Goal: Task Accomplishment & Management: Manage account settings

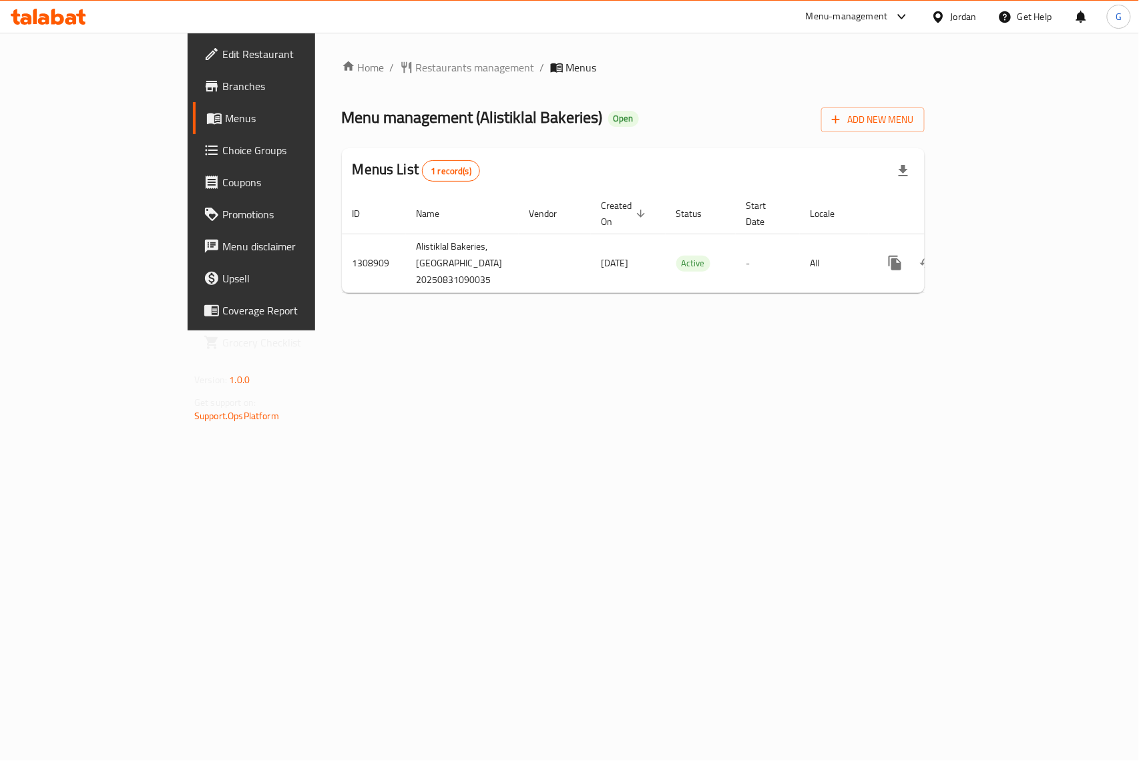
click at [225, 120] on span "Menus" at bounding box center [296, 118] width 142 height 16
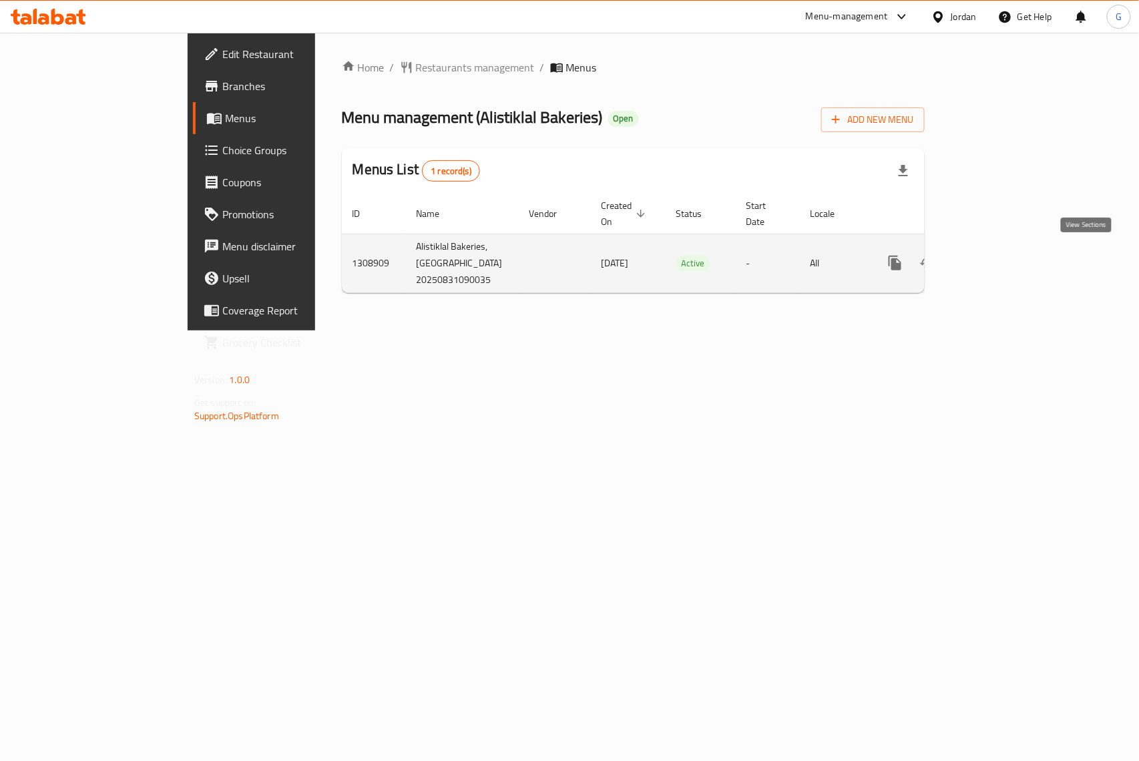
click at [997, 257] on icon "enhanced table" at bounding box center [991, 263] width 12 height 12
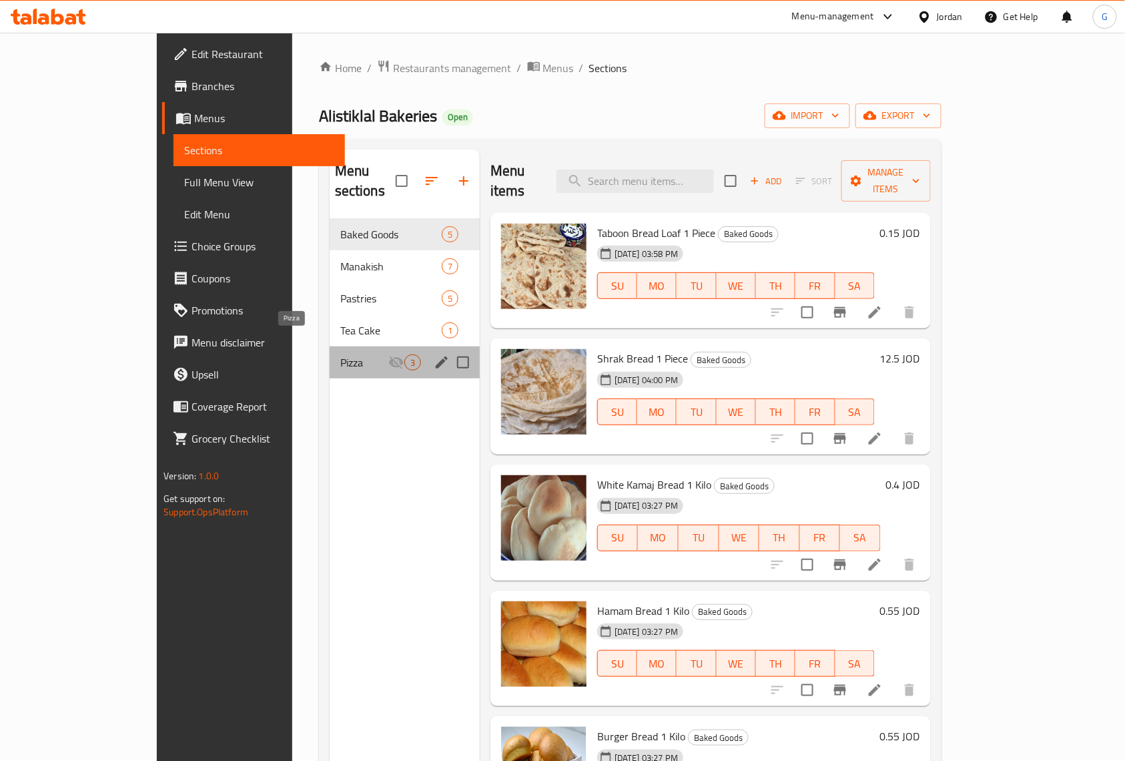
click at [340, 354] on span "Pizza" at bounding box center [364, 362] width 48 height 16
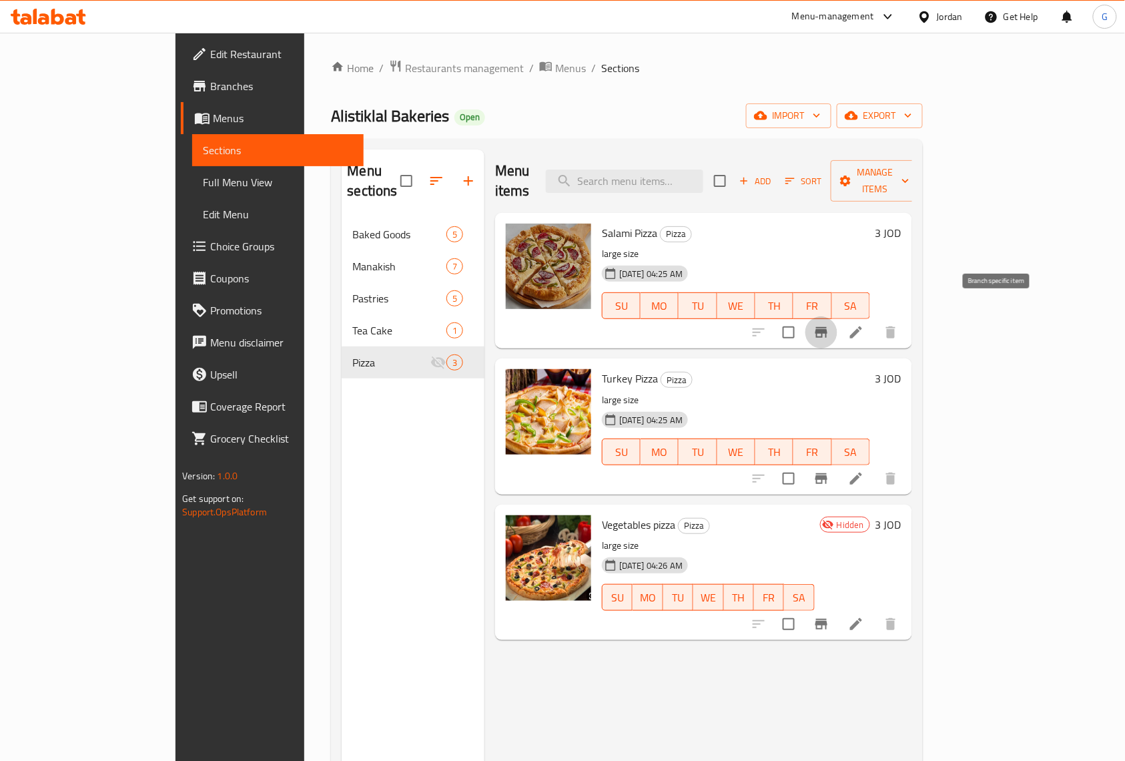
click at [838, 316] on button "Branch-specific-item" at bounding box center [822, 332] width 32 height 32
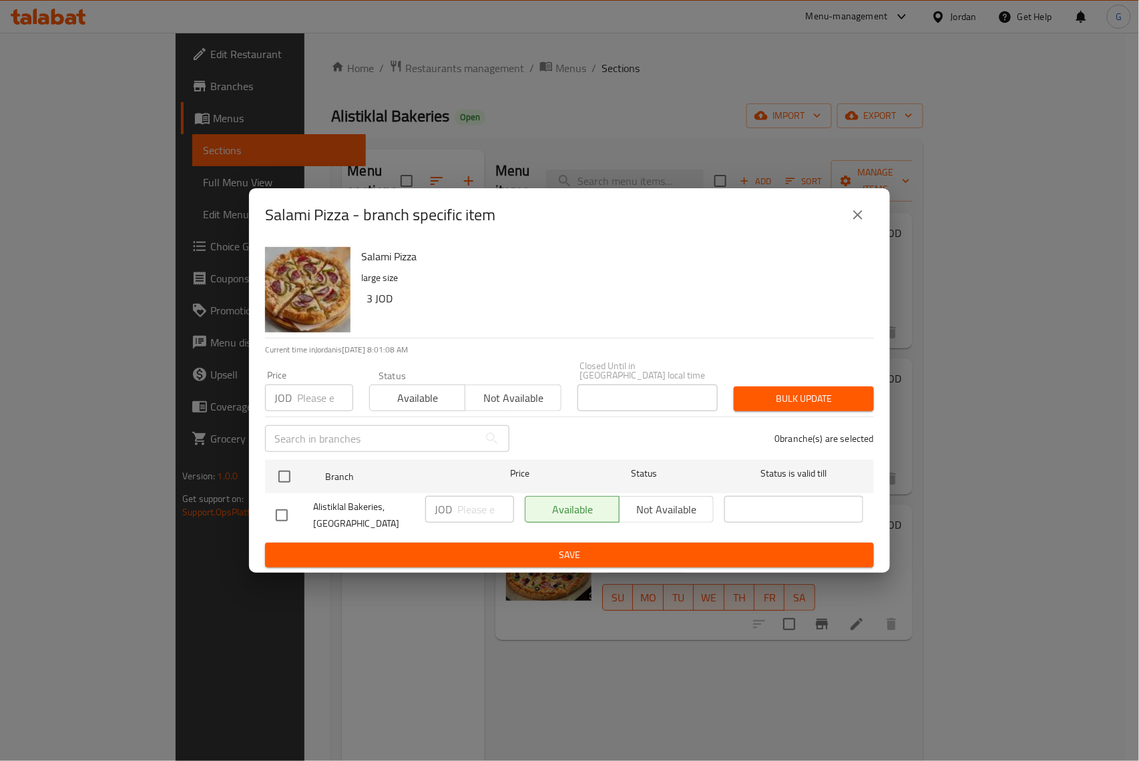
click at [853, 220] on icon "close" at bounding box center [858, 215] width 16 height 16
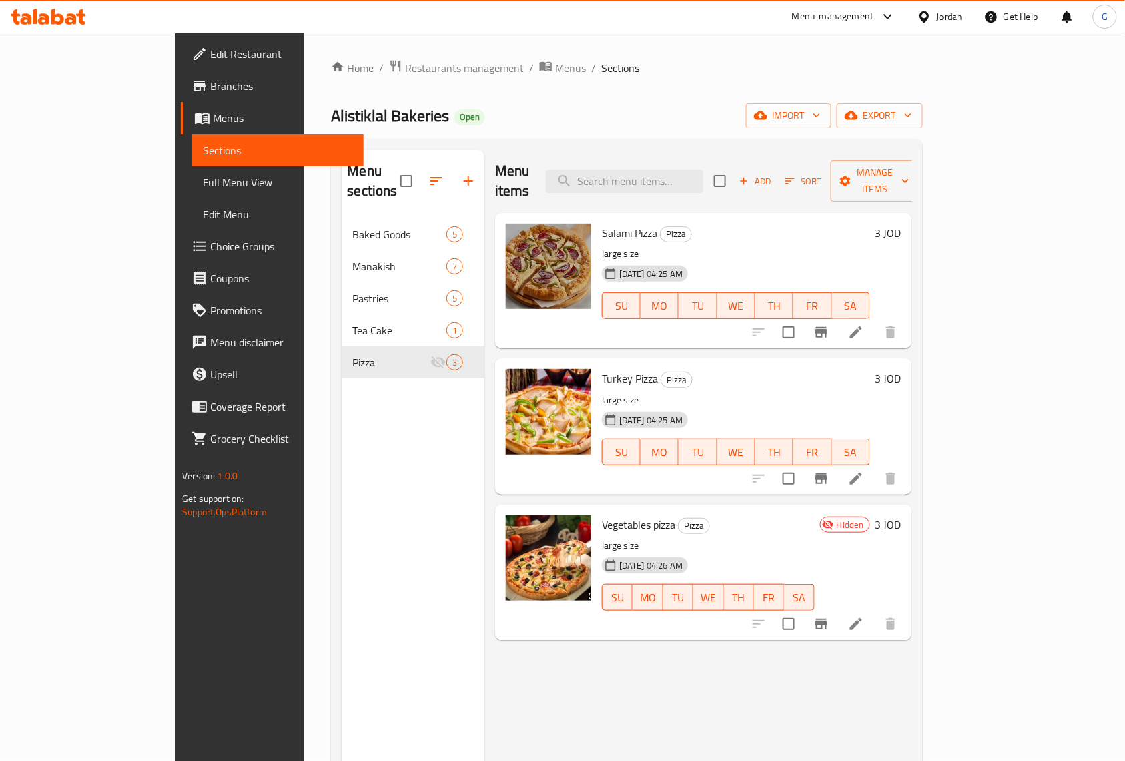
click at [830, 471] on icon "Branch-specific-item" at bounding box center [822, 479] width 16 height 16
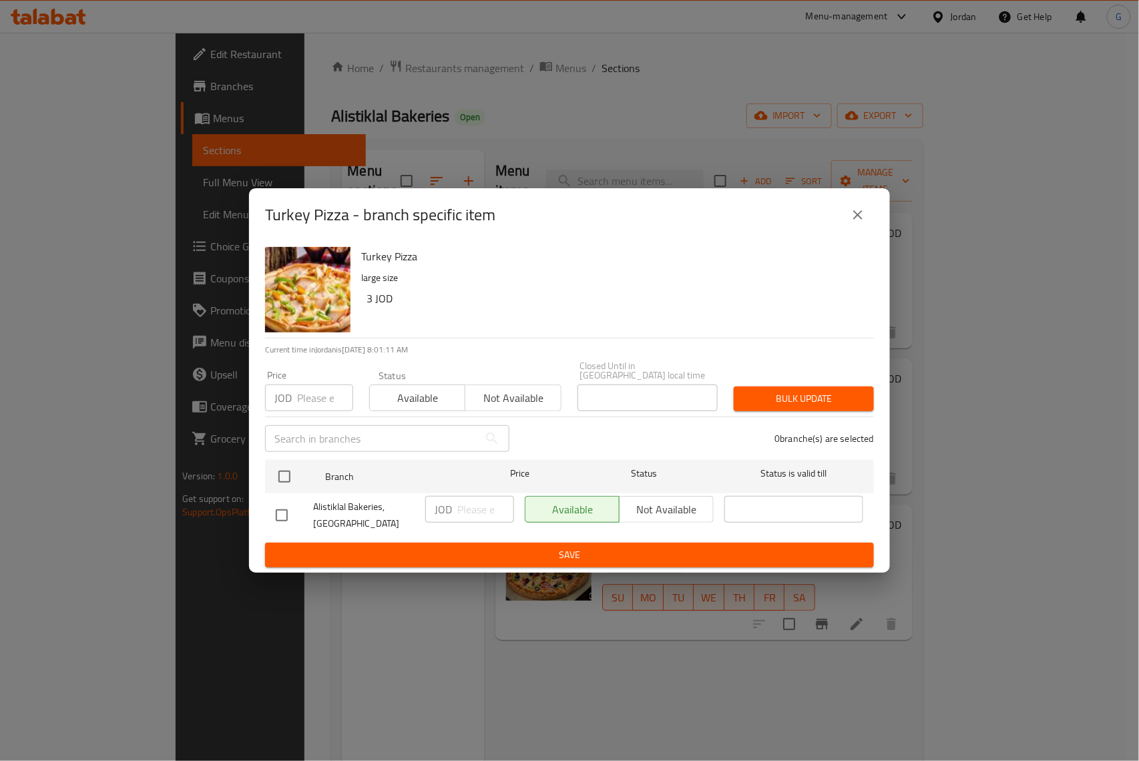
click at [855, 219] on icon "close" at bounding box center [858, 215] width 16 height 16
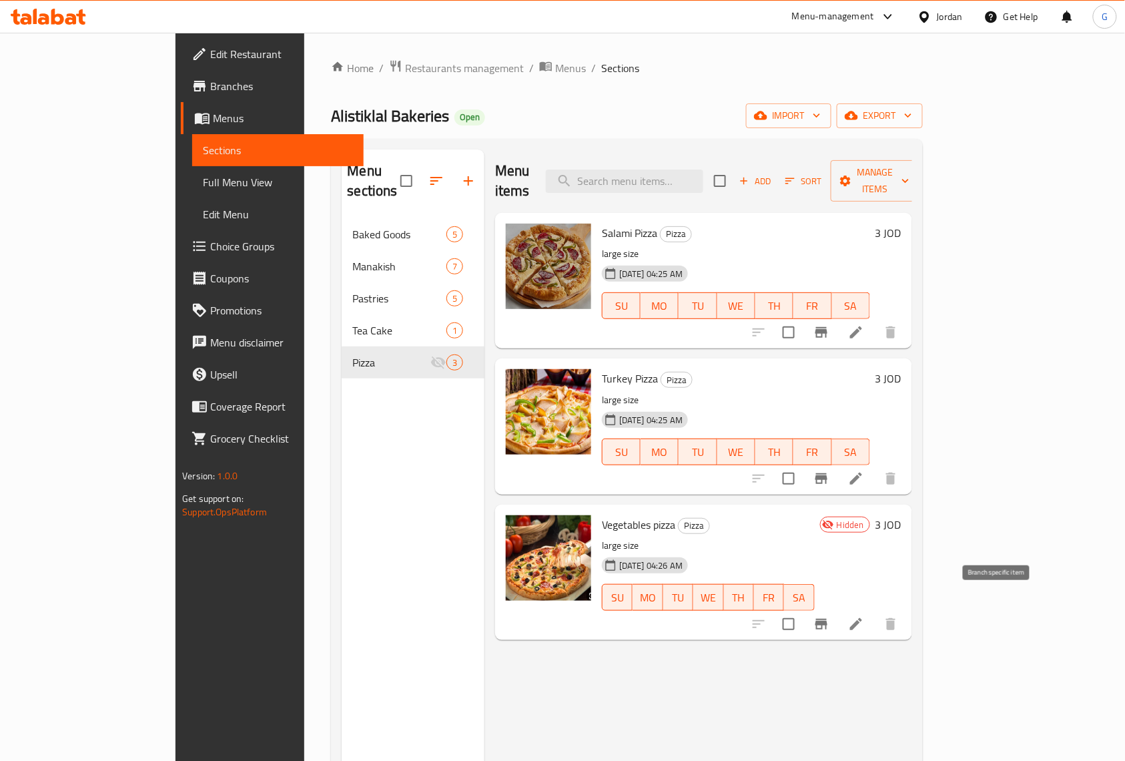
click at [830, 616] on icon "Branch-specific-item" at bounding box center [822, 624] width 16 height 16
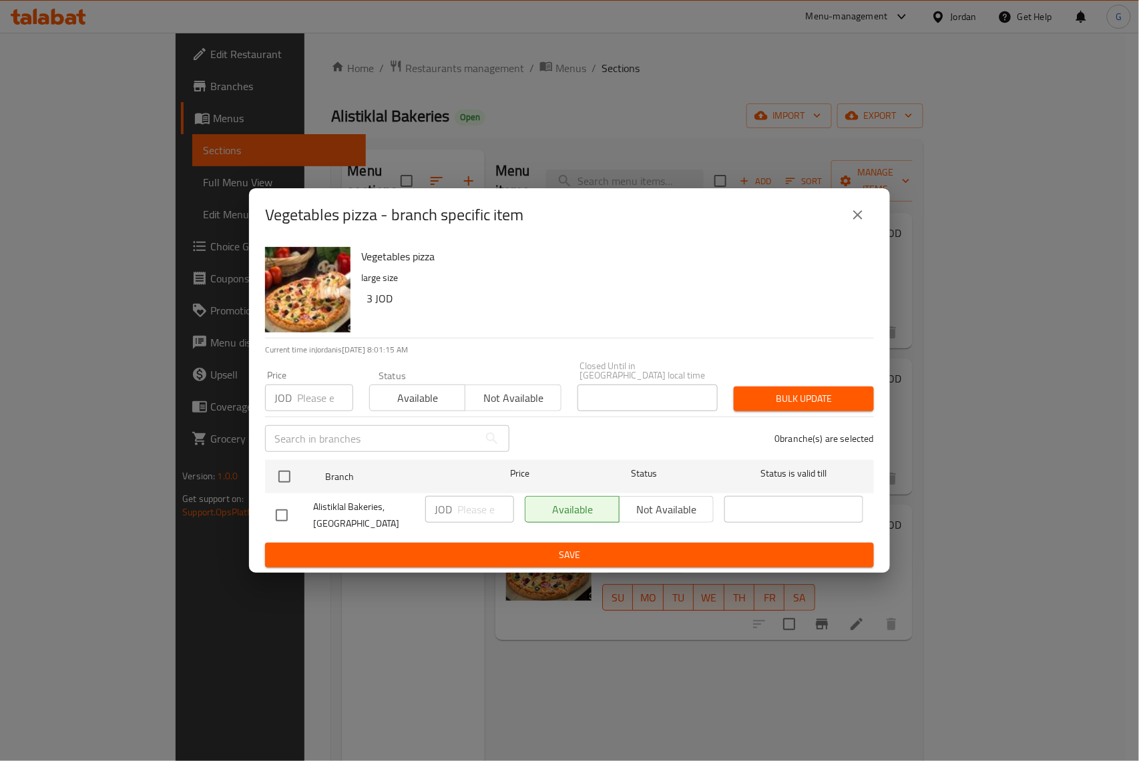
click at [856, 215] on icon "close" at bounding box center [858, 215] width 16 height 16
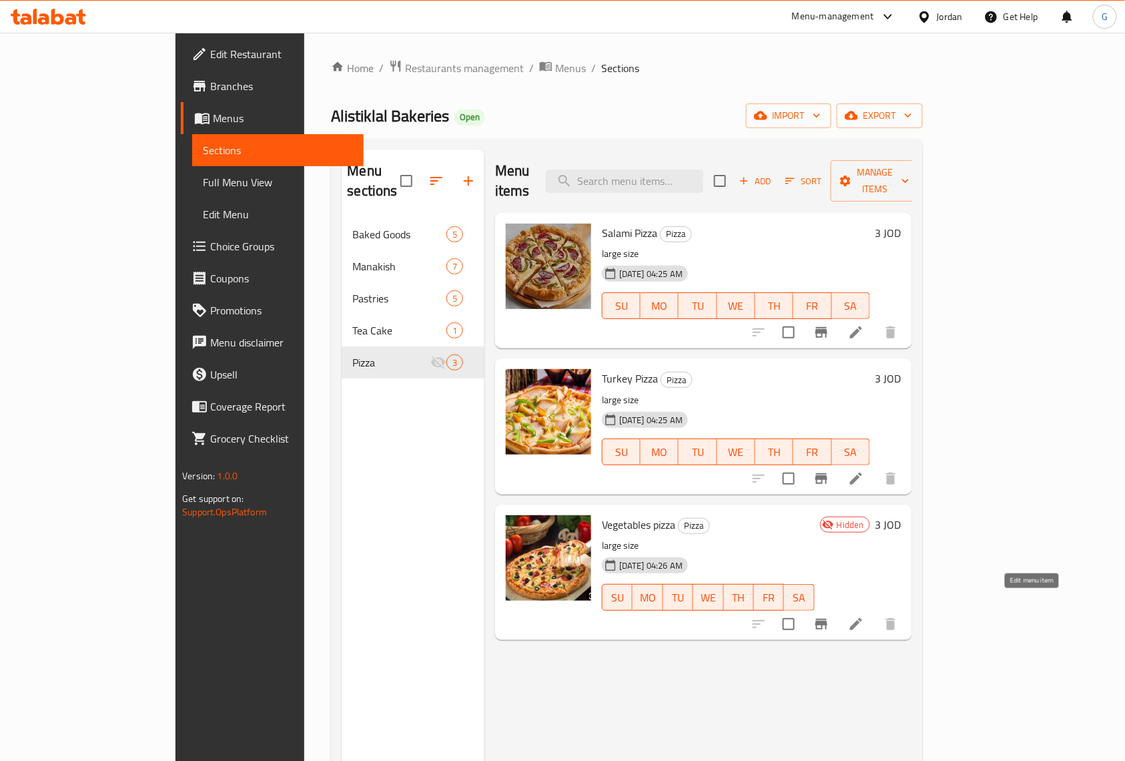
click at [864, 616] on icon at bounding box center [856, 624] width 16 height 16
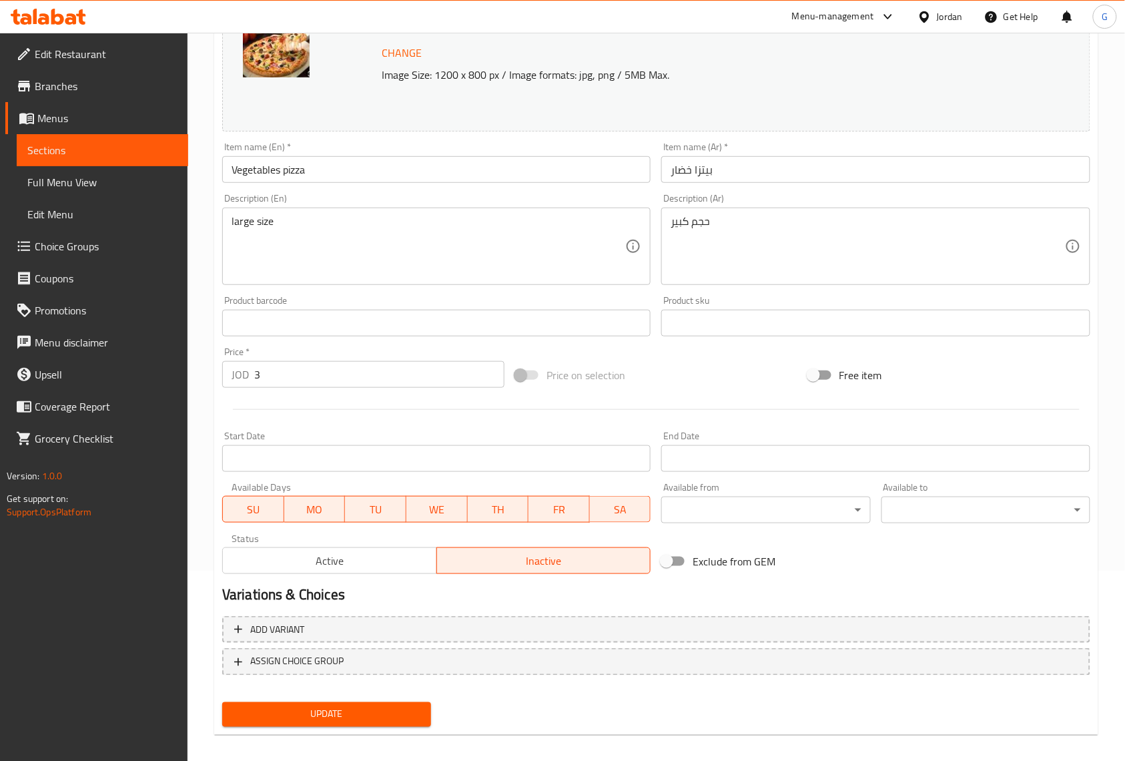
scroll to position [201, 0]
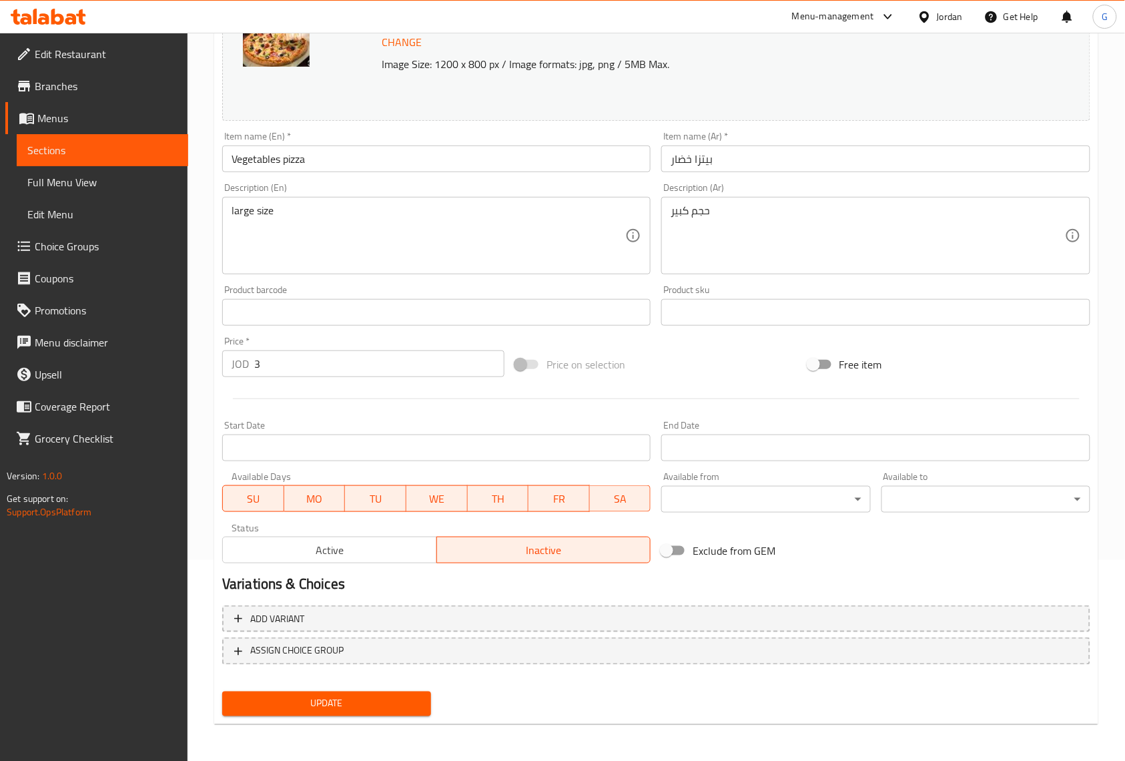
click at [398, 550] on span "Active" at bounding box center [330, 550] width 204 height 19
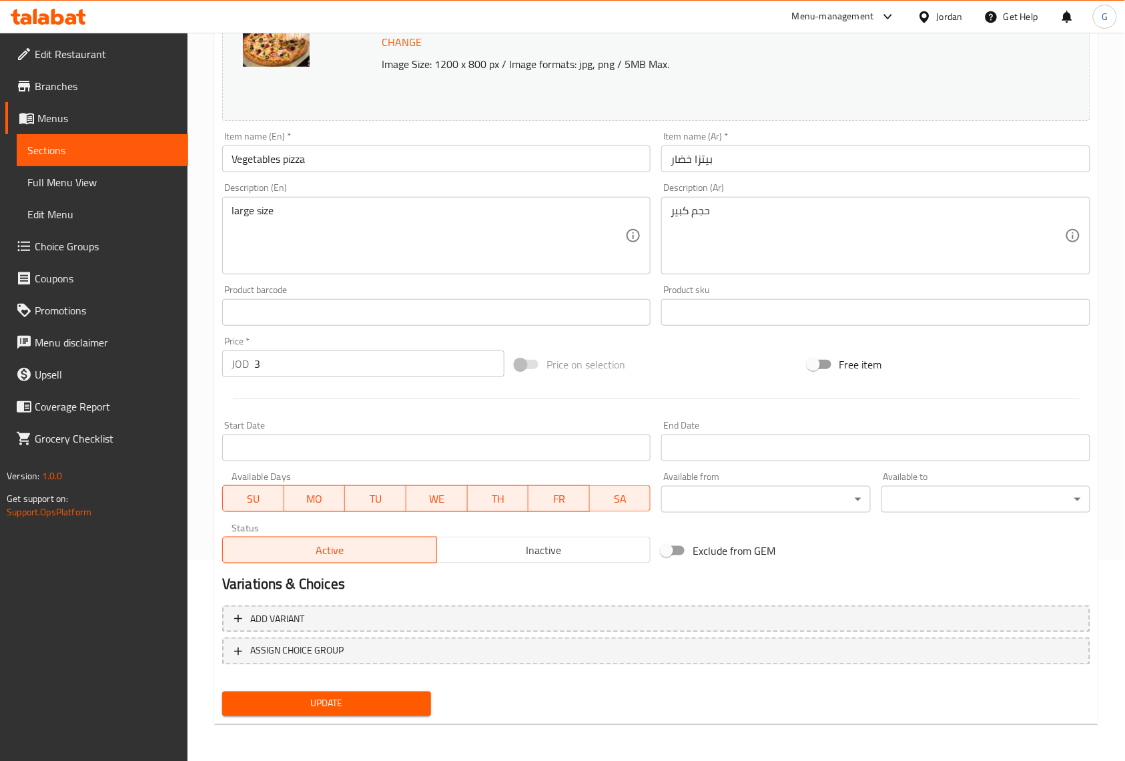
drag, startPoint x: 398, startPoint y: 714, endPoint x: 401, endPoint y: 706, distance: 8.4
click at [399, 714] on button "Update" at bounding box center [326, 703] width 209 height 25
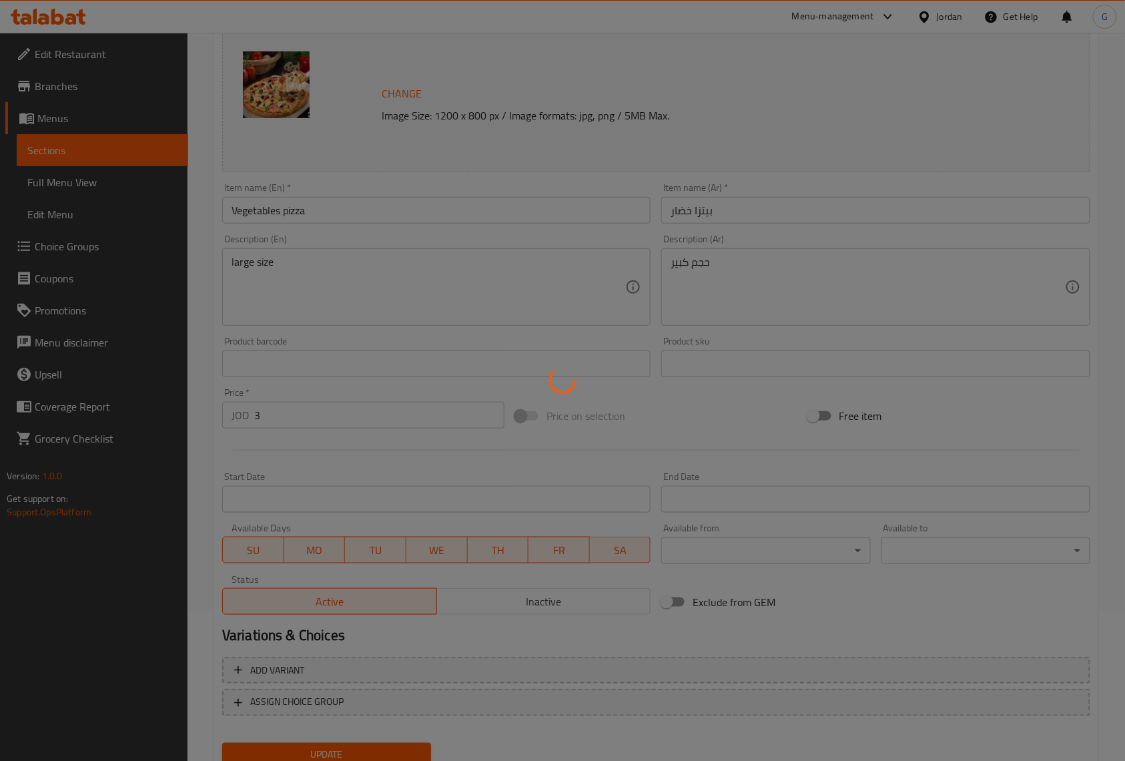
scroll to position [0, 0]
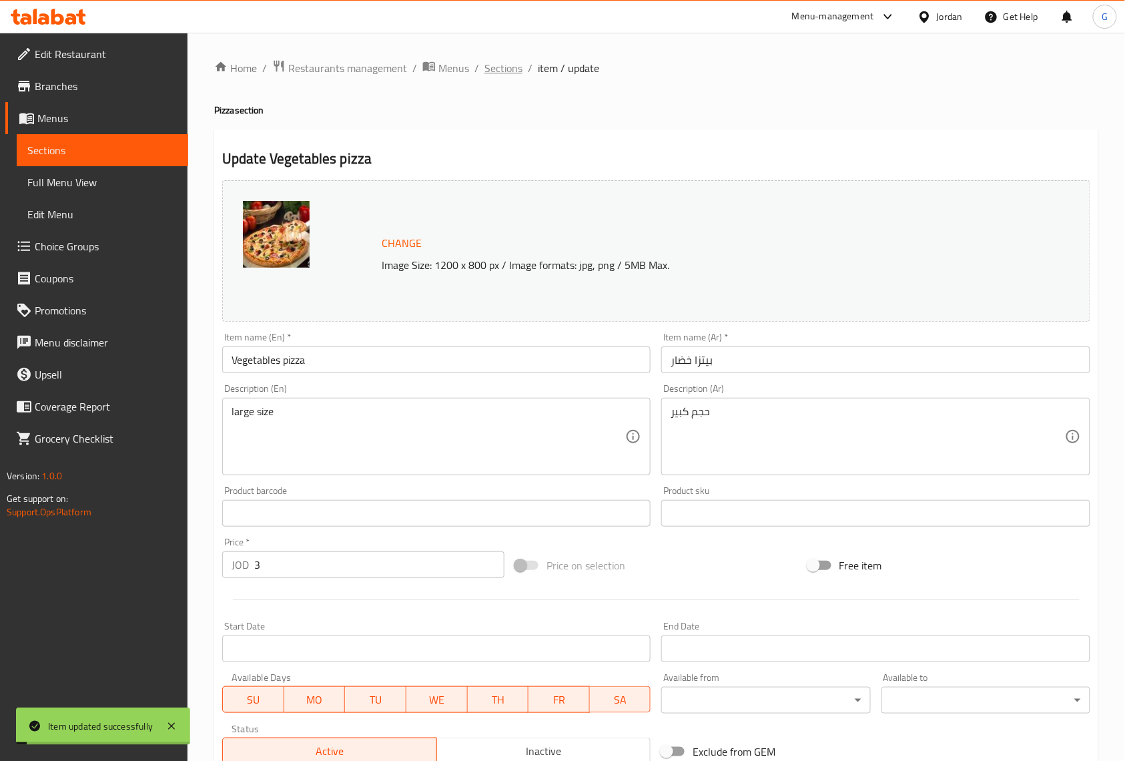
click at [502, 67] on span "Sections" at bounding box center [504, 68] width 38 height 16
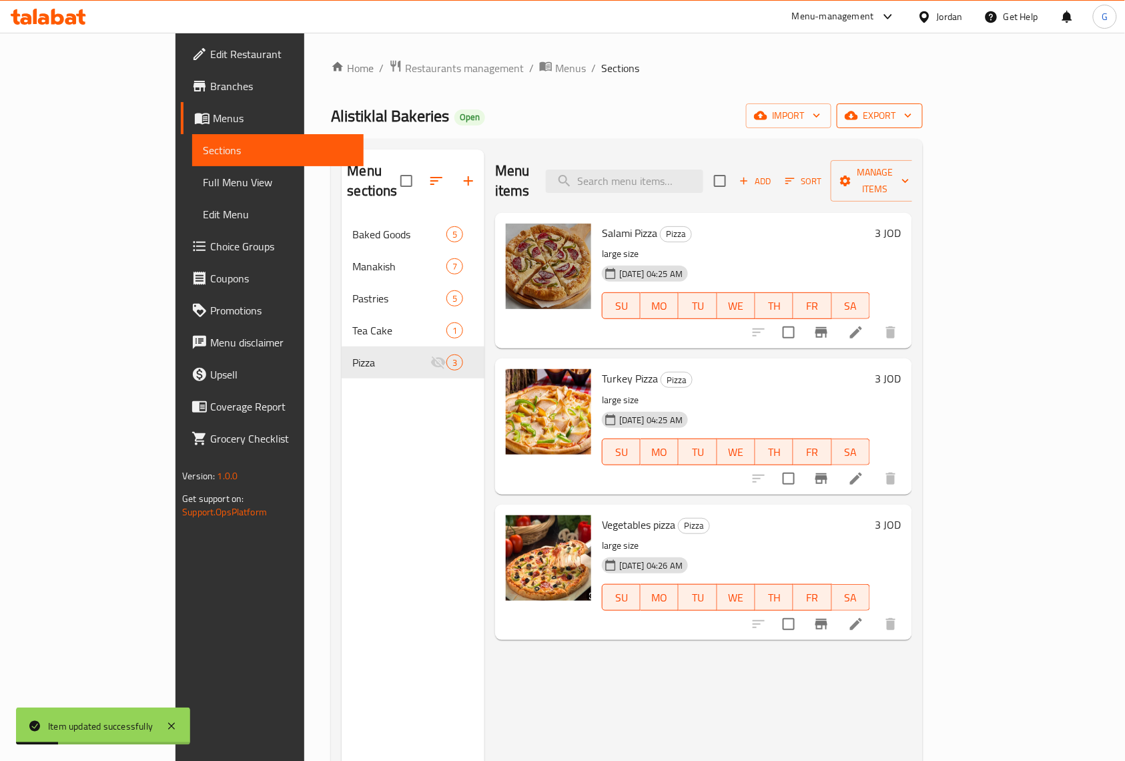
click at [915, 111] on icon "button" at bounding box center [908, 115] width 13 height 13
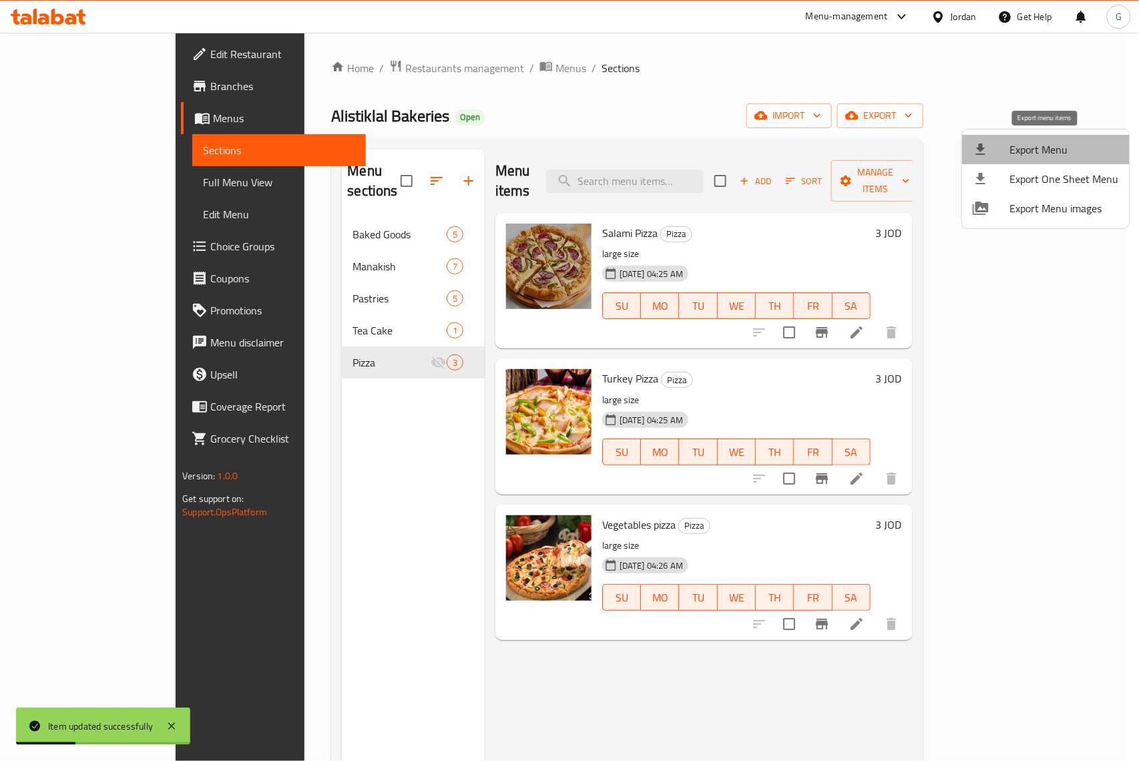
click at [1073, 145] on span "Export Menu" at bounding box center [1064, 150] width 109 height 16
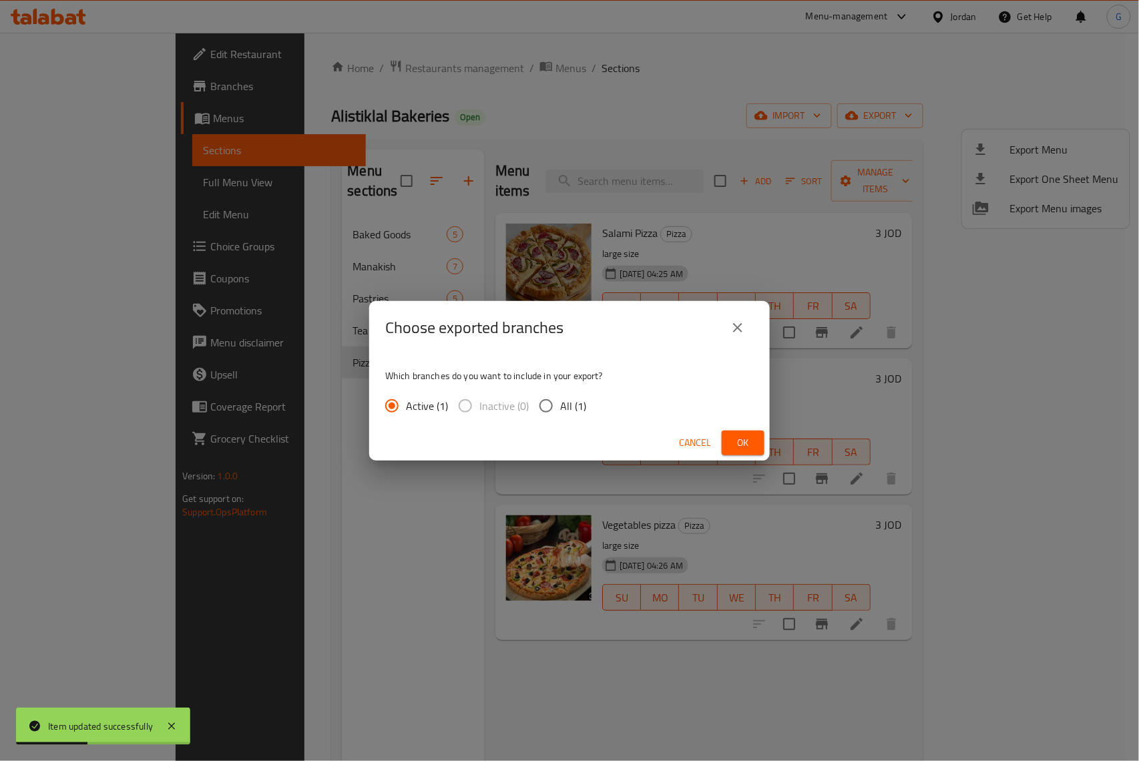
click at [543, 404] on input "All (1)" at bounding box center [546, 406] width 28 height 28
radio input "true"
click at [749, 439] on span "Ok" at bounding box center [742, 443] width 21 height 17
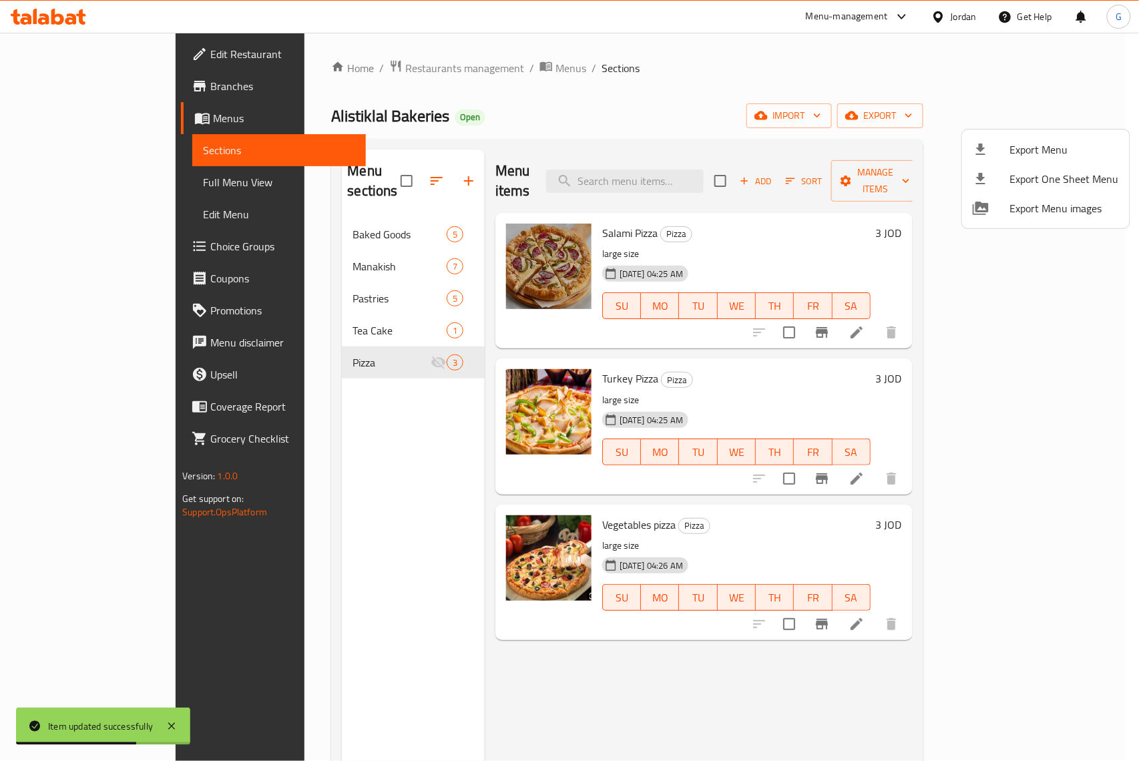
click at [367, 342] on div at bounding box center [569, 380] width 1139 height 761
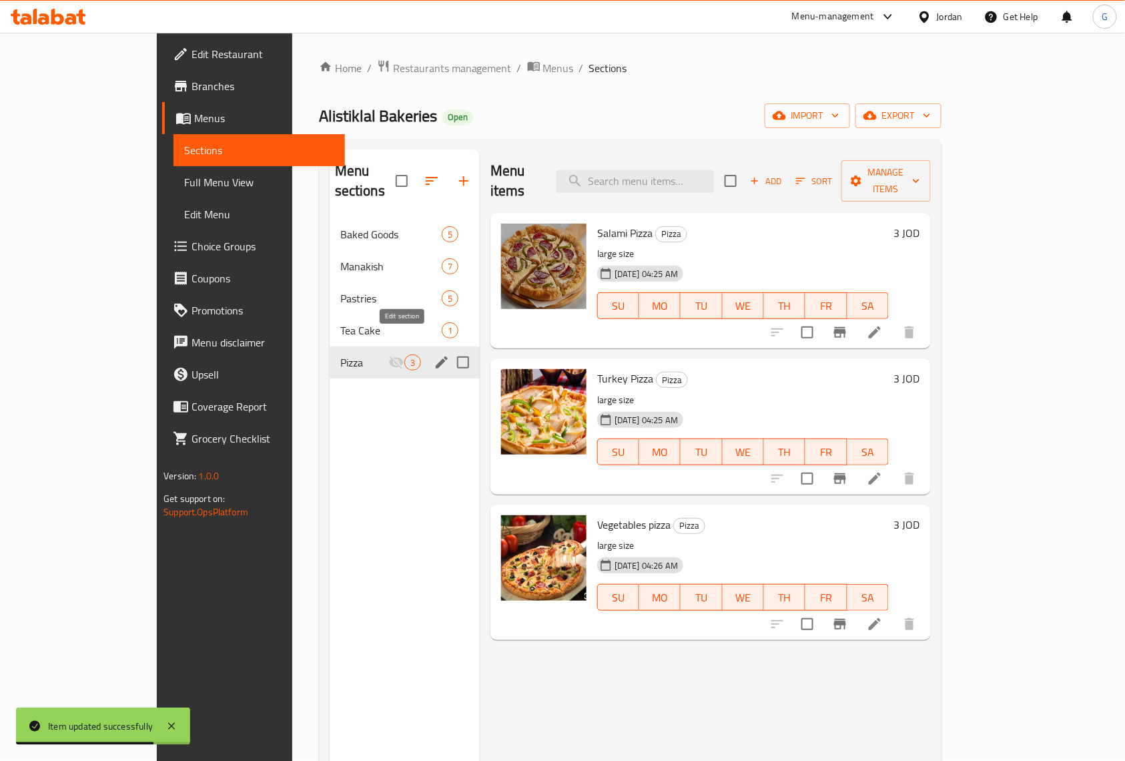
click at [434, 354] on icon "edit" at bounding box center [442, 362] width 16 height 16
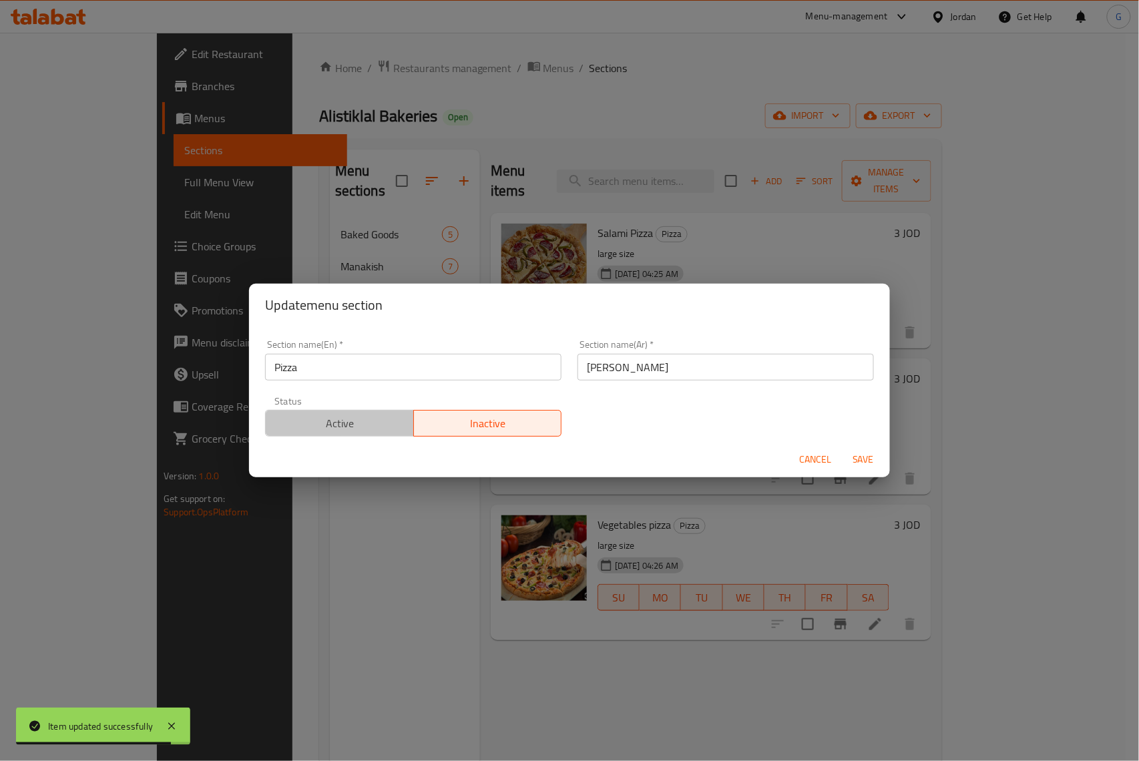
click at [355, 420] on span "Active" at bounding box center [339, 423] width 137 height 19
click at [852, 455] on span "Save" at bounding box center [863, 459] width 32 height 17
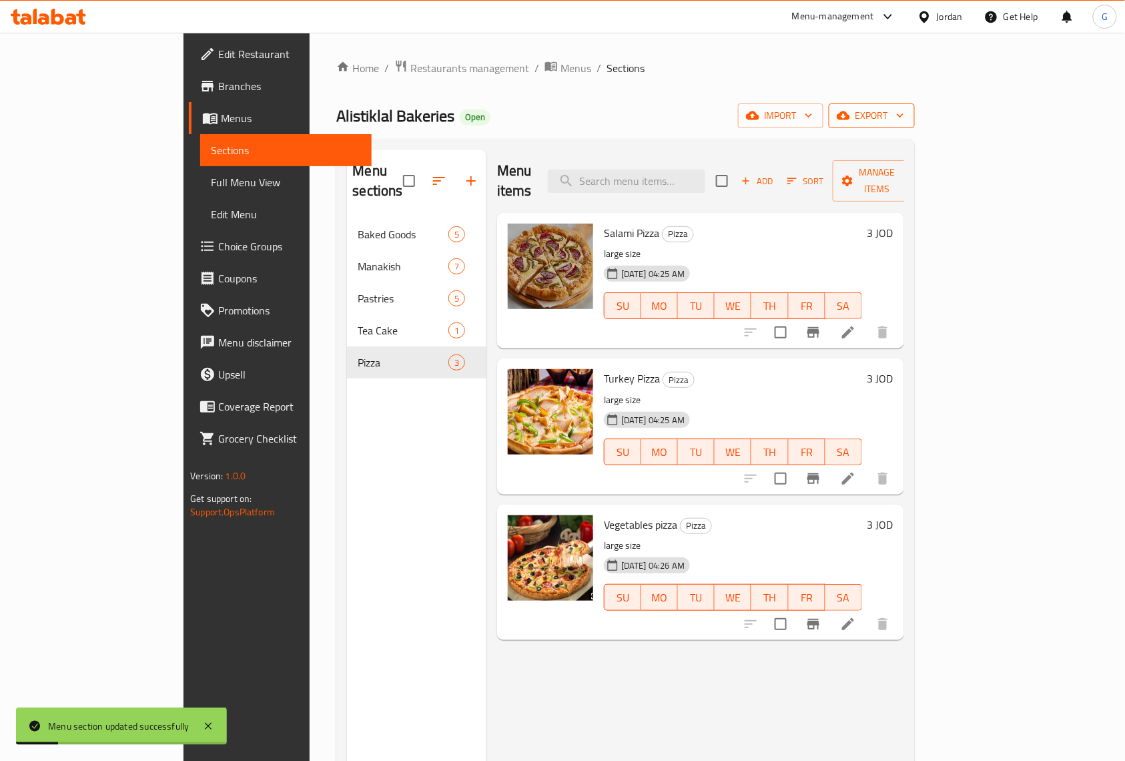
click at [904, 118] on span "export" at bounding box center [872, 115] width 65 height 17
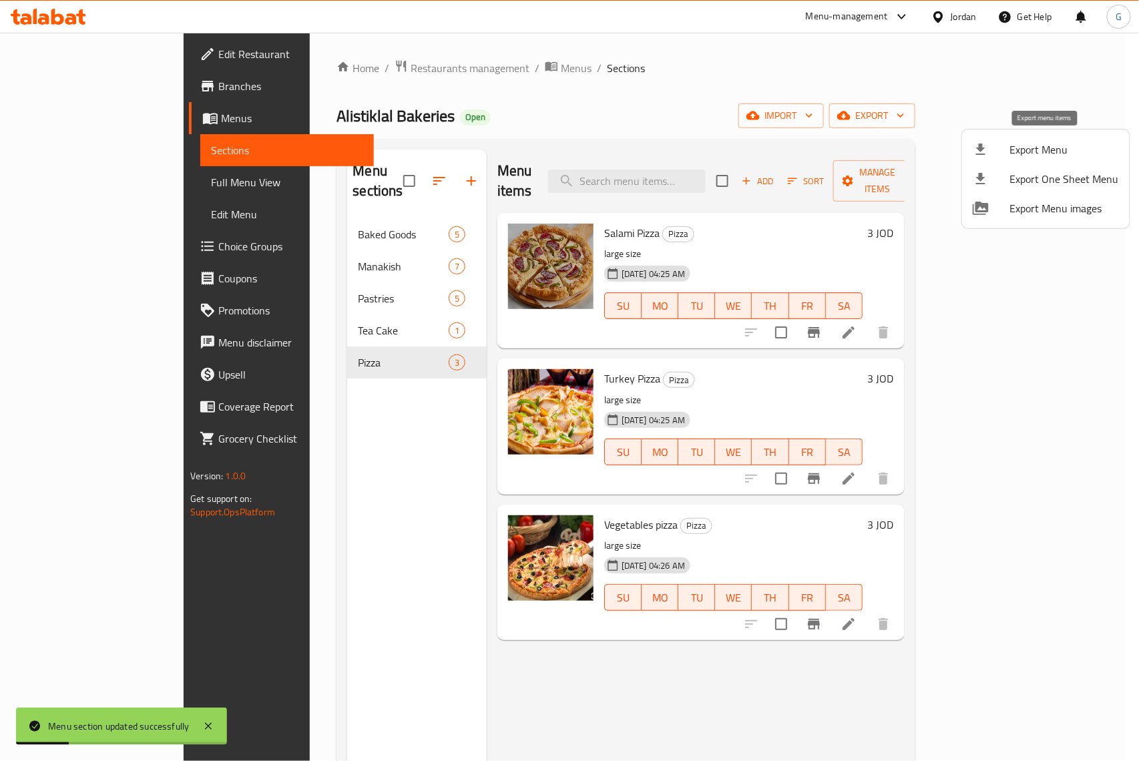
click at [1060, 148] on span "Export Menu" at bounding box center [1064, 150] width 109 height 16
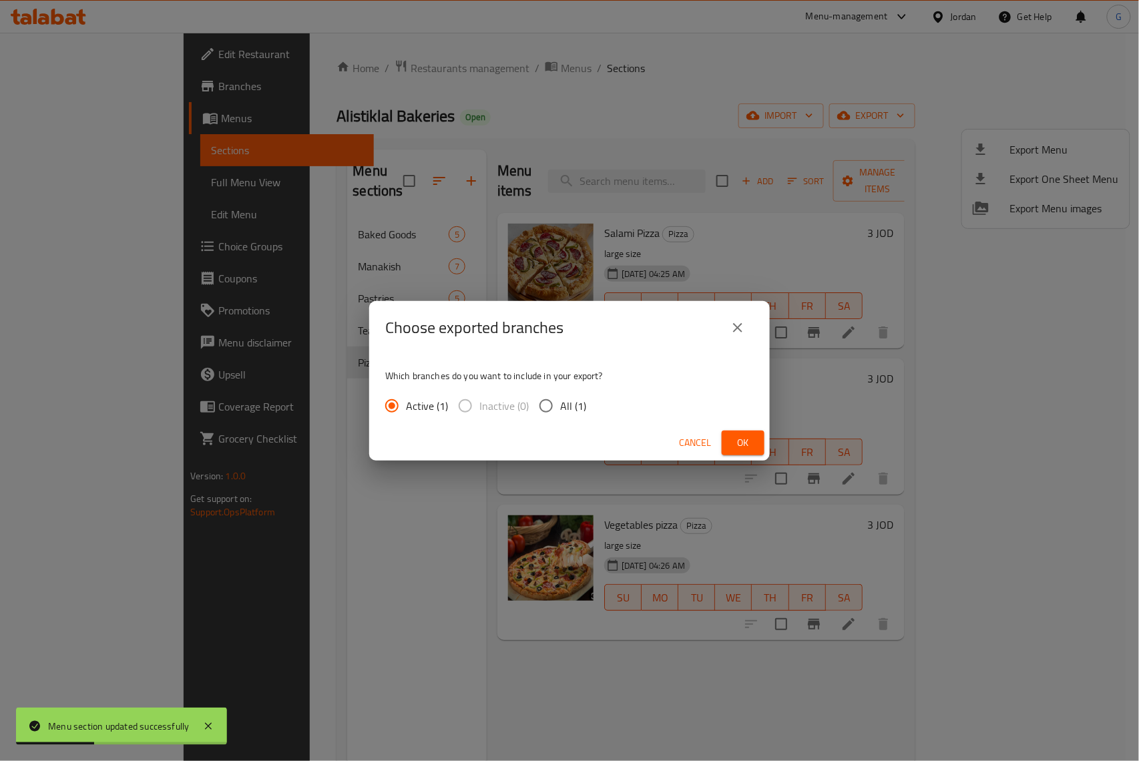
click at [575, 406] on span "All (1)" at bounding box center [573, 406] width 26 height 16
click at [560, 406] on input "All (1)" at bounding box center [546, 406] width 28 height 28
radio input "true"
click at [751, 446] on span "Ok" at bounding box center [742, 443] width 21 height 17
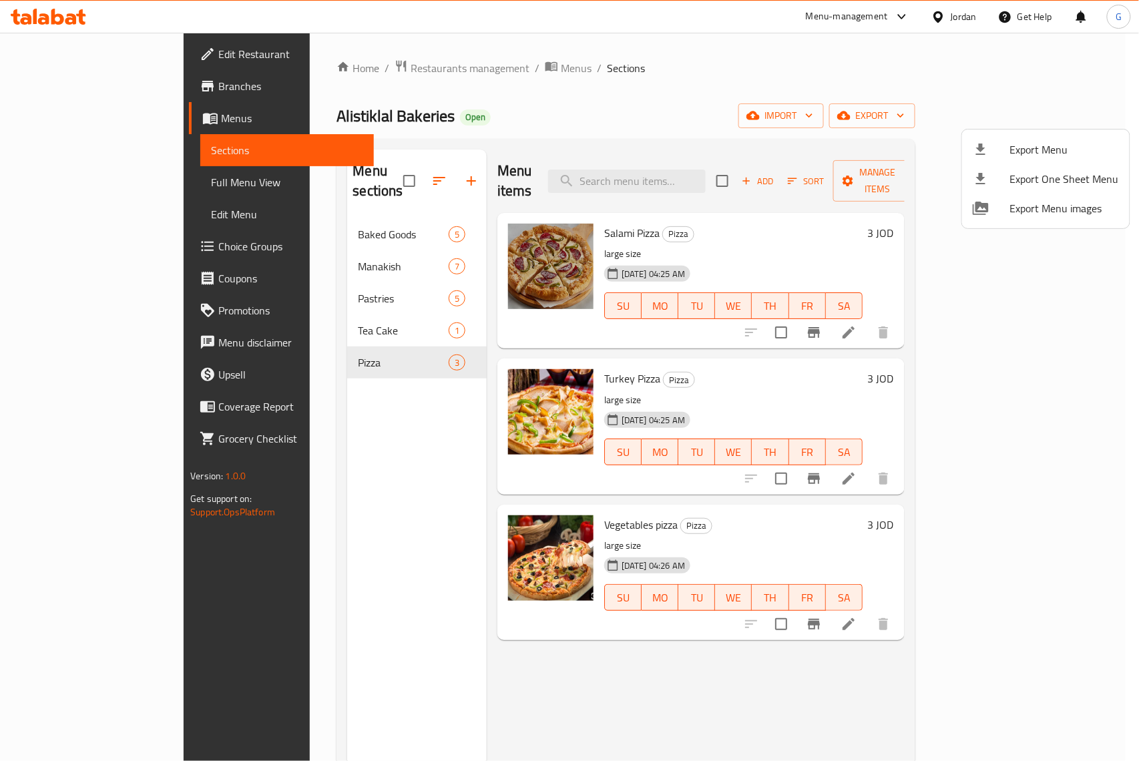
click at [52, 84] on div at bounding box center [569, 380] width 1139 height 761
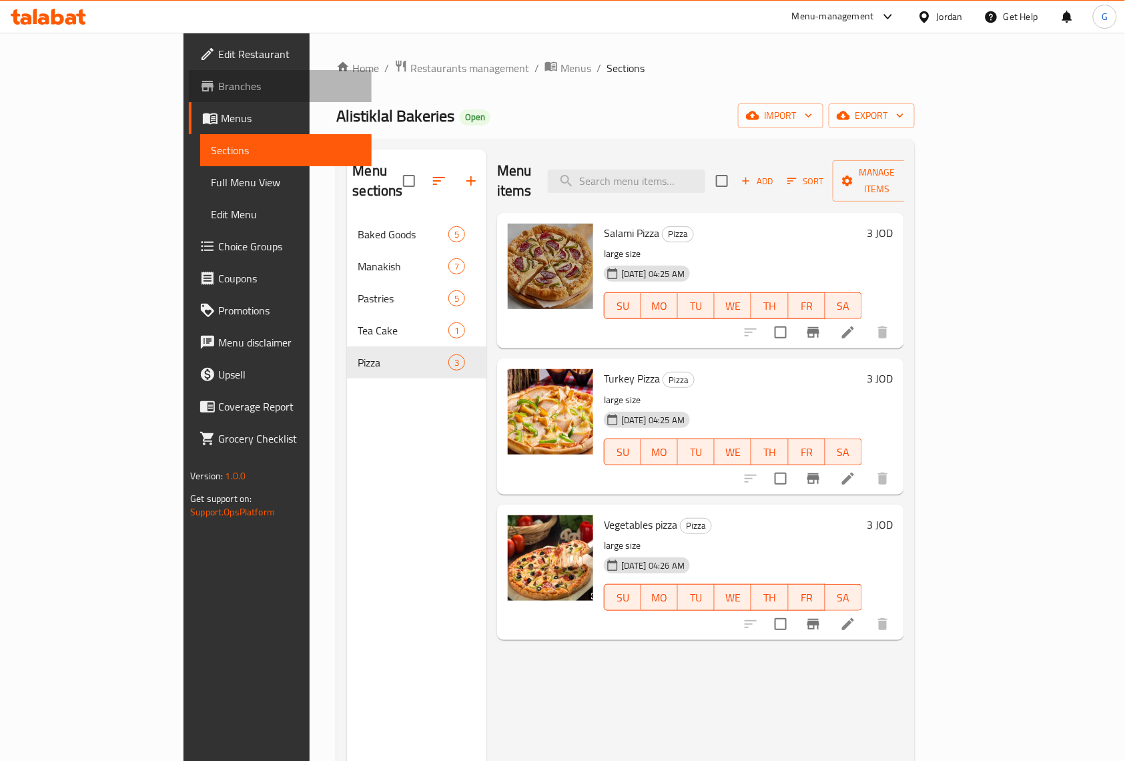
click at [218, 84] on span "Branches" at bounding box center [289, 86] width 143 height 16
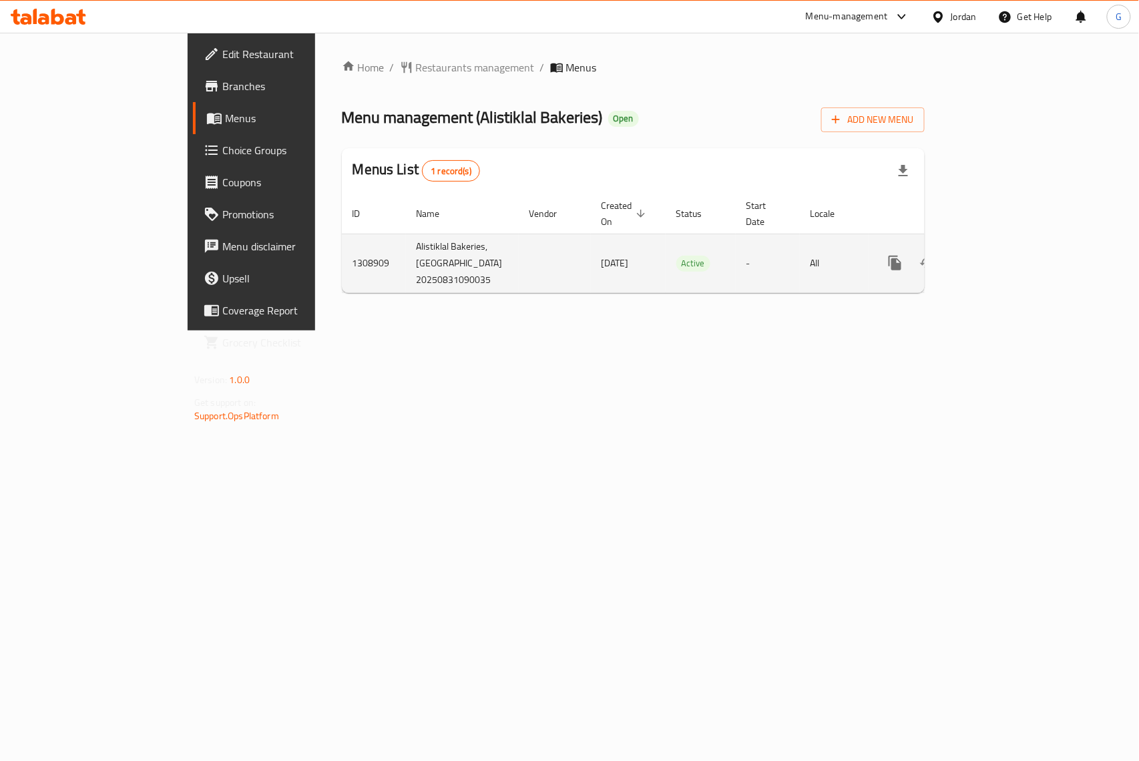
click at [999, 257] on icon "enhanced table" at bounding box center [991, 263] width 16 height 16
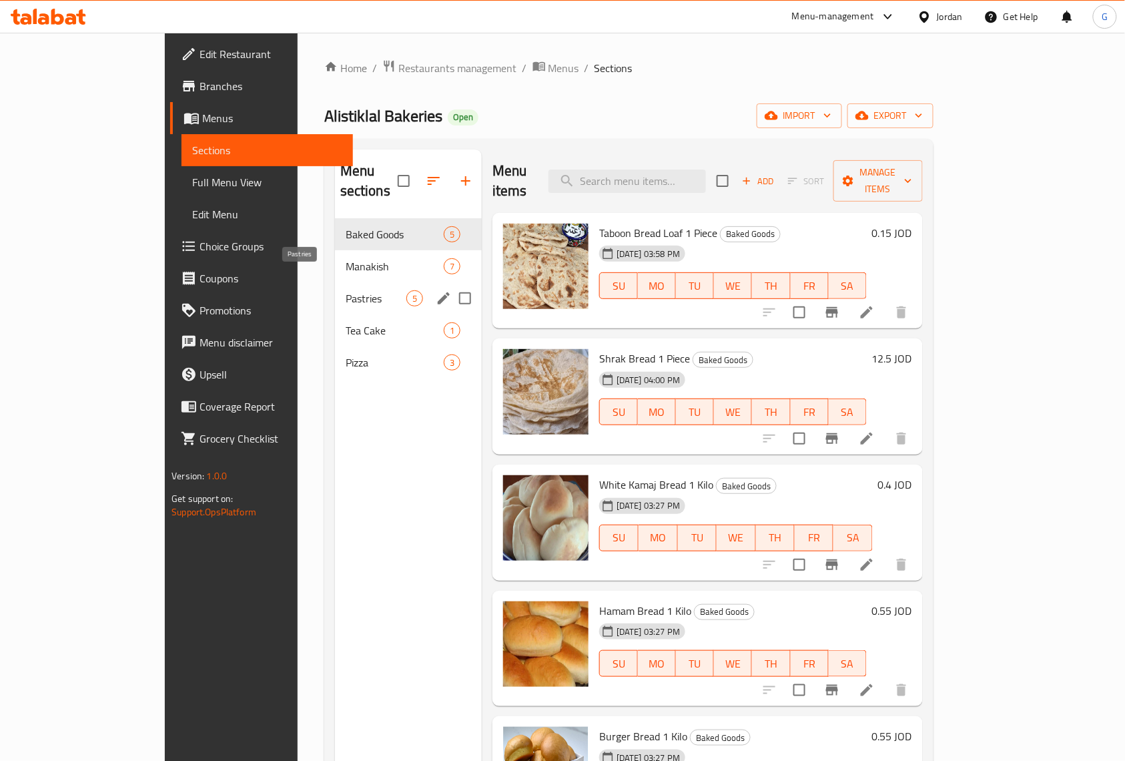
click at [346, 290] on span "Pastries" at bounding box center [376, 298] width 61 height 16
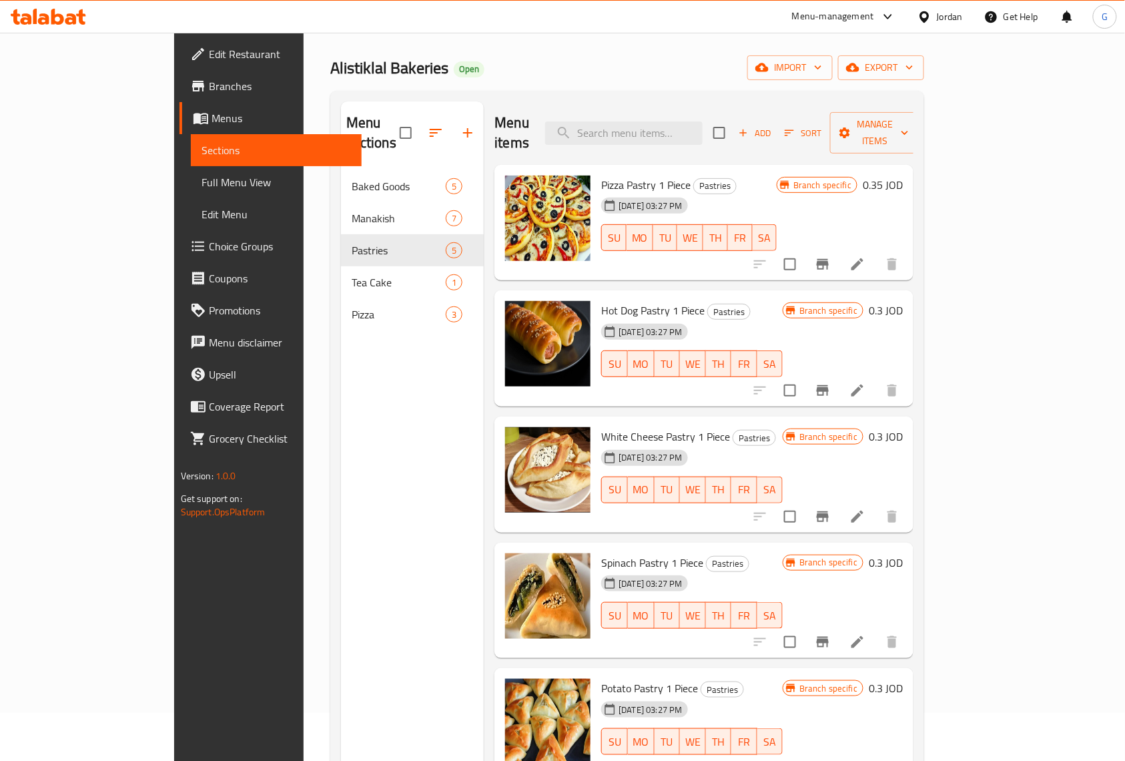
scroll to position [89, 0]
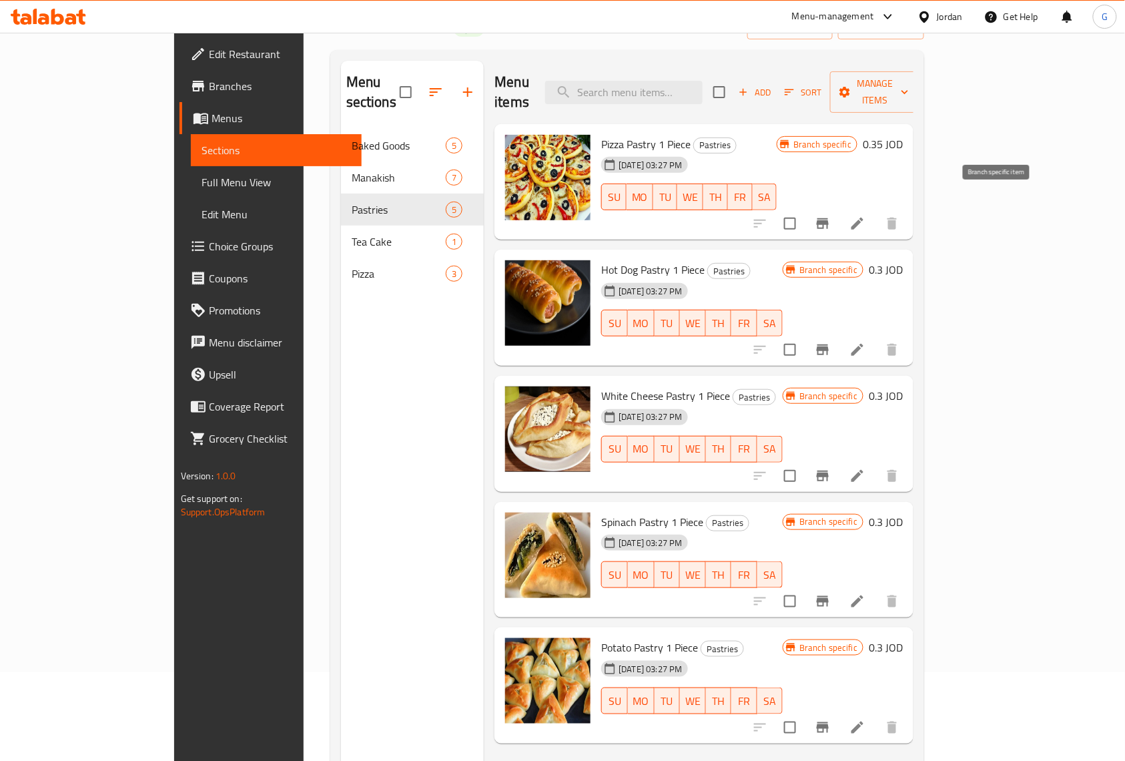
click at [829, 218] on icon "Branch-specific-item" at bounding box center [823, 223] width 12 height 11
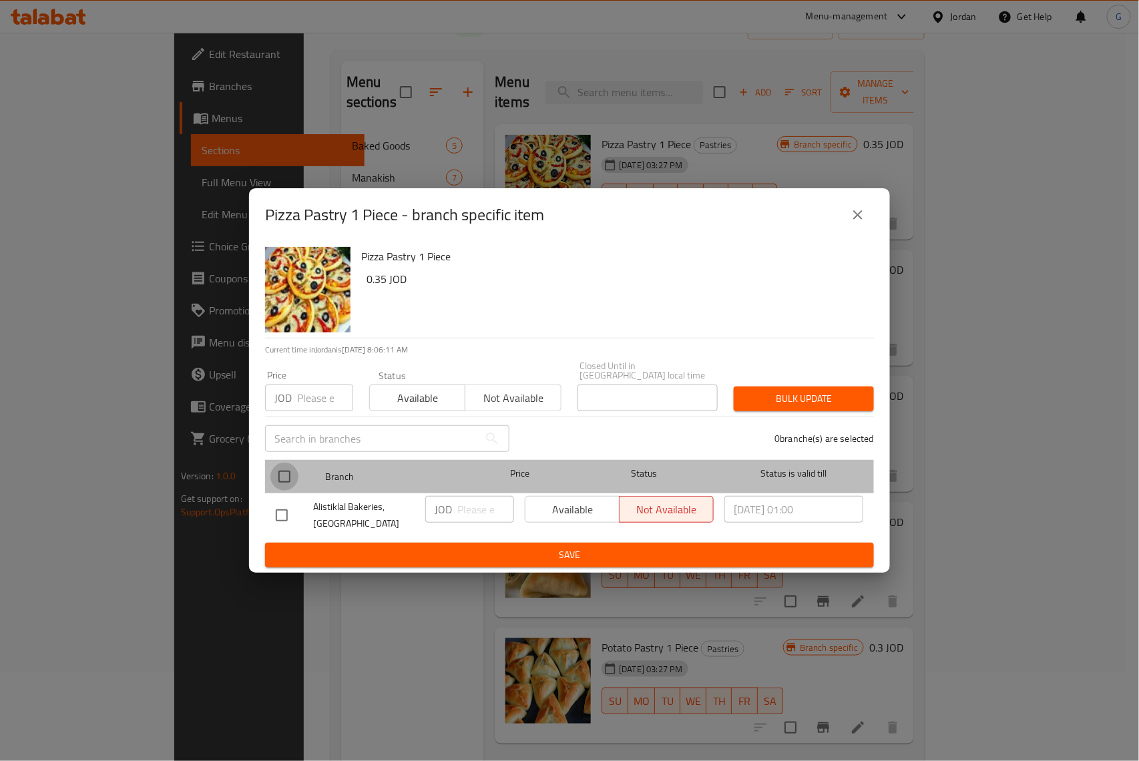
click at [276, 471] on input "checkbox" at bounding box center [284, 477] width 28 height 28
checkbox input "true"
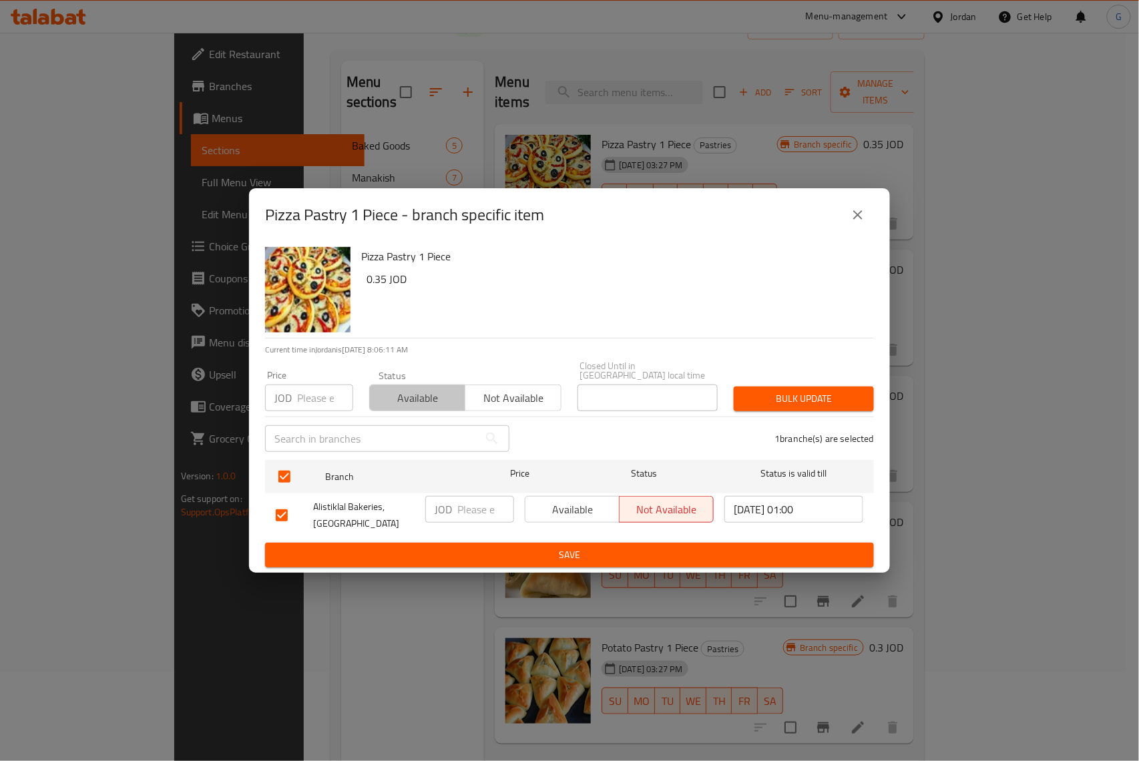
click at [412, 390] on span "Available" at bounding box center [417, 397] width 85 height 19
click at [796, 394] on span "Bulk update" at bounding box center [803, 398] width 119 height 17
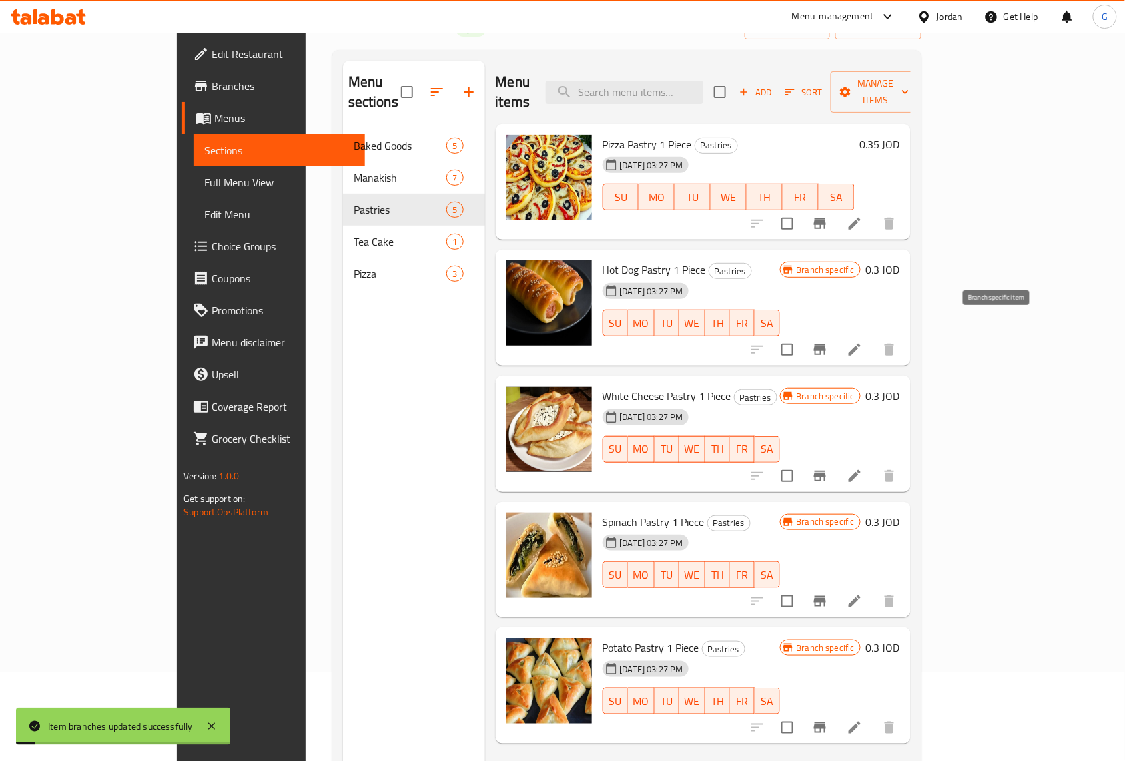
click at [828, 342] on icon "Branch-specific-item" at bounding box center [820, 350] width 16 height 16
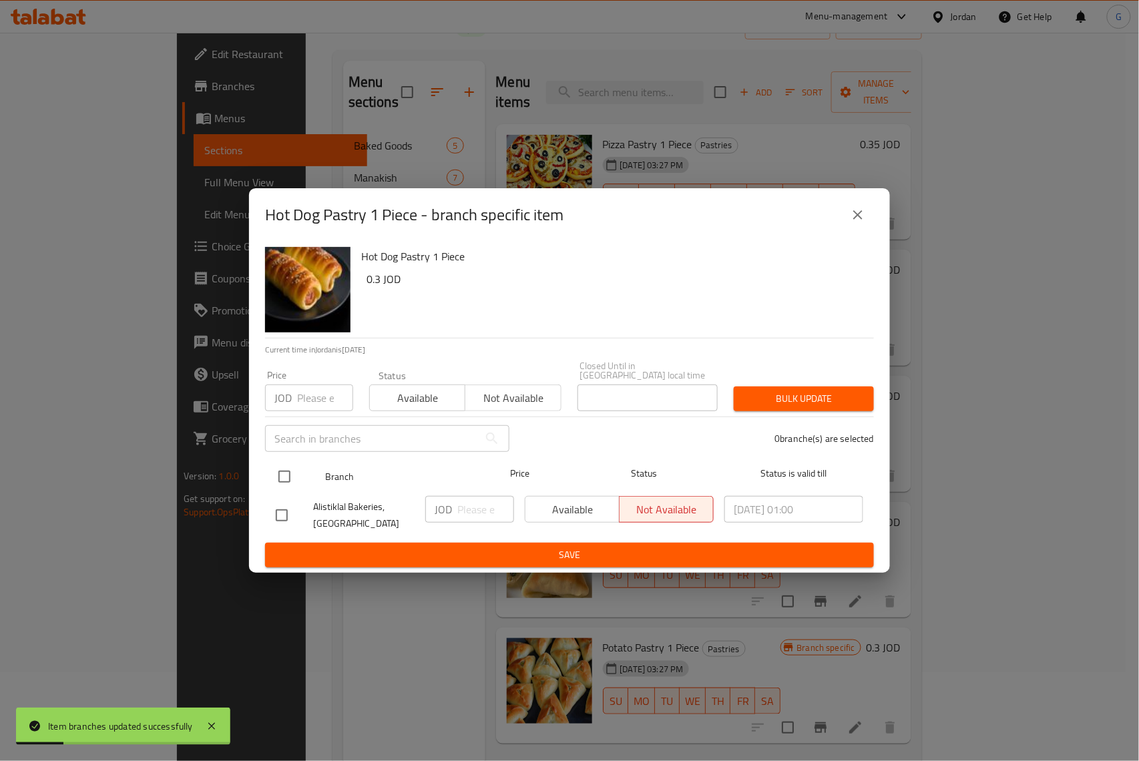
click at [296, 468] on input "checkbox" at bounding box center [284, 477] width 28 height 28
checkbox input "true"
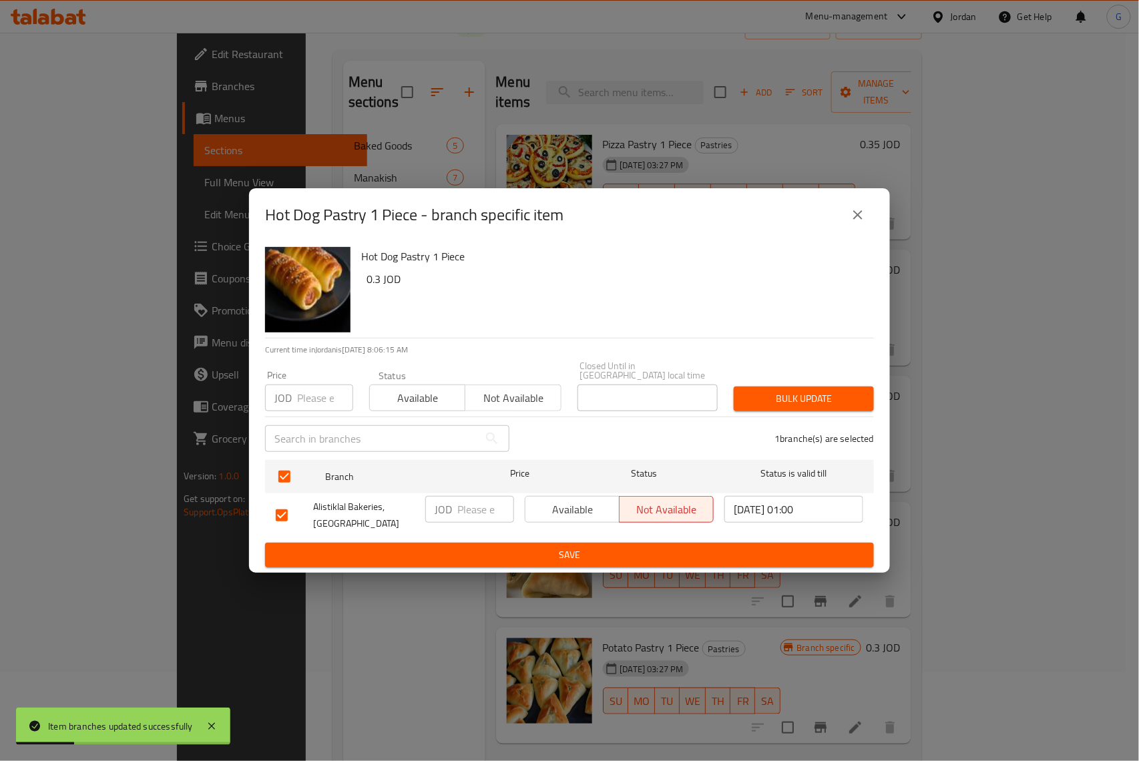
click at [447, 390] on span "Available" at bounding box center [417, 397] width 85 height 19
click at [780, 380] on div "Bulk update" at bounding box center [804, 398] width 156 height 41
click at [817, 390] on span "Bulk update" at bounding box center [803, 398] width 119 height 17
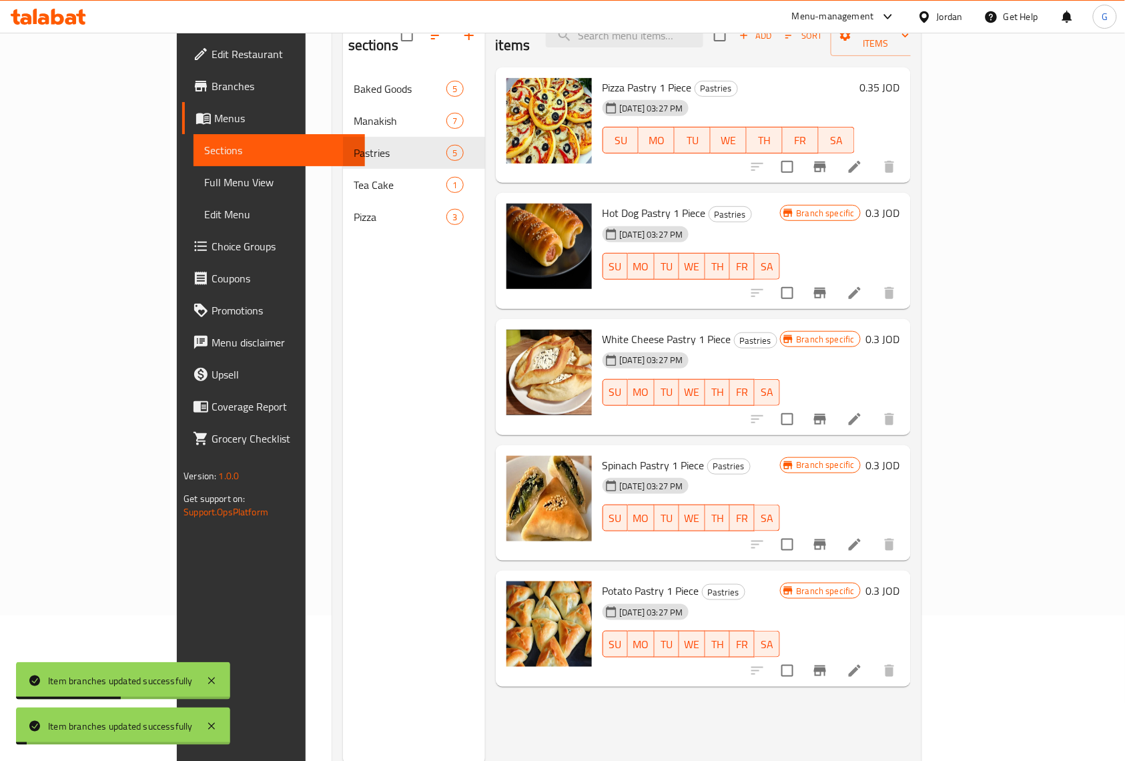
scroll to position [188, 0]
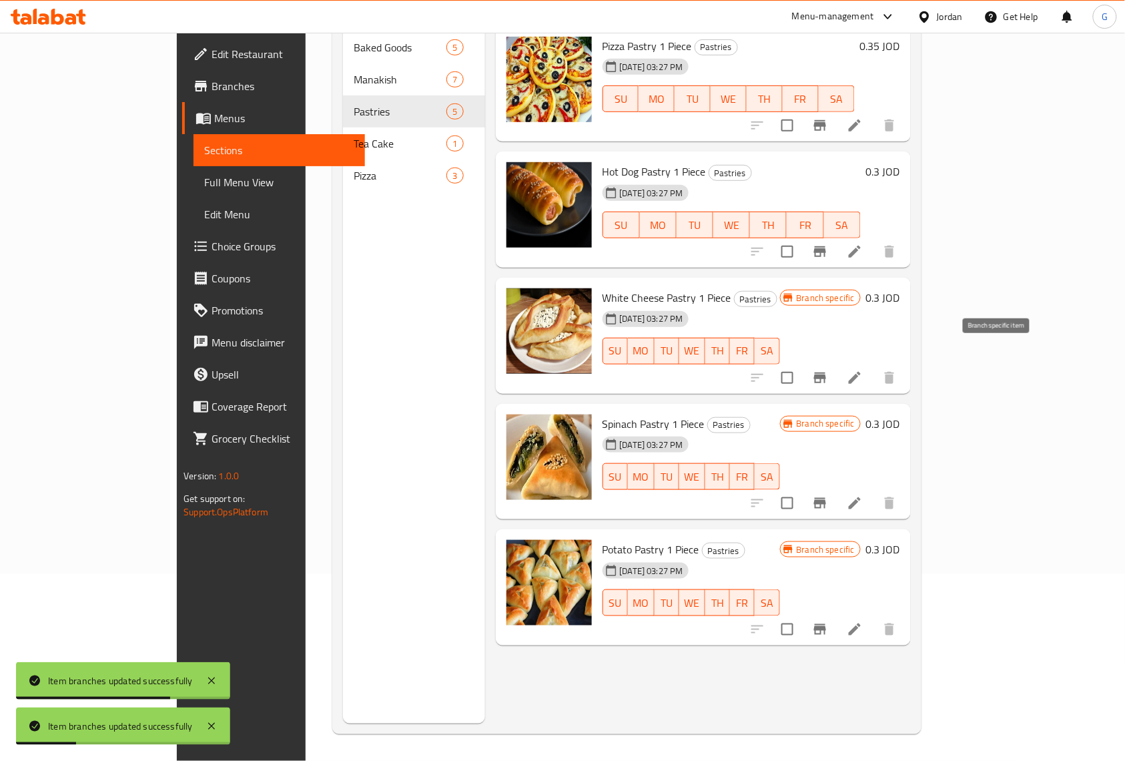
click at [836, 362] on button "Branch-specific-item" at bounding box center [820, 378] width 32 height 32
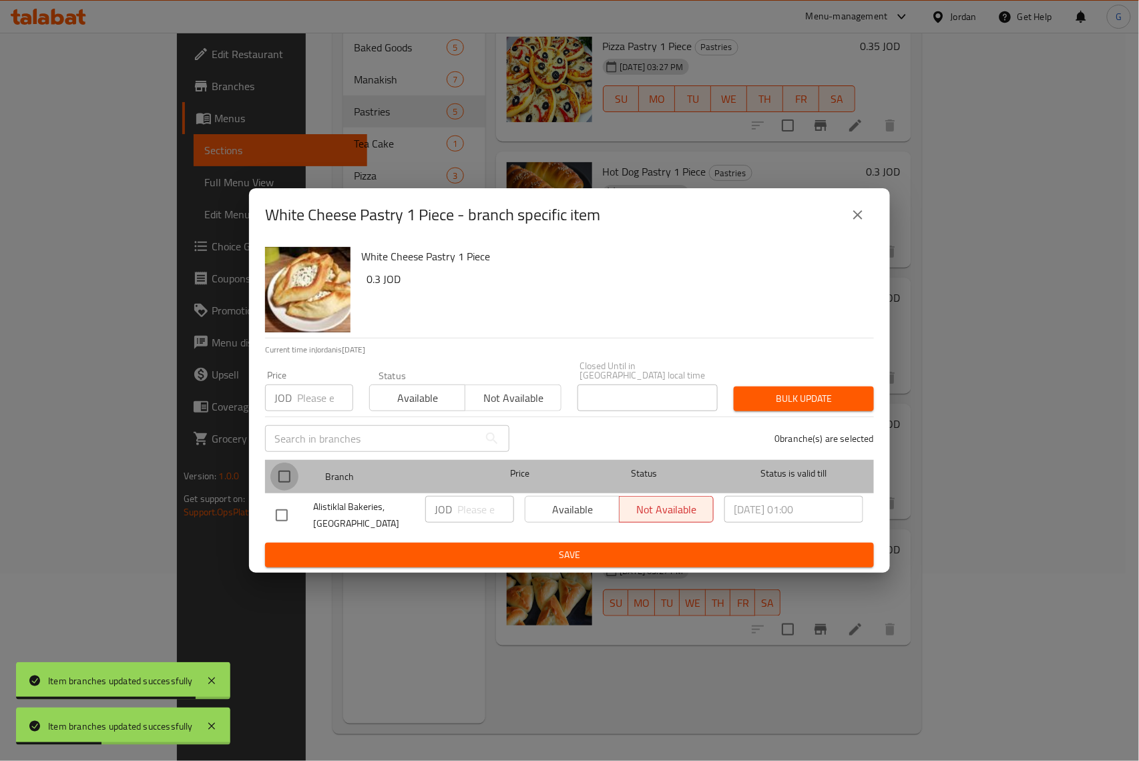
click at [281, 465] on input "checkbox" at bounding box center [284, 477] width 28 height 28
checkbox input "true"
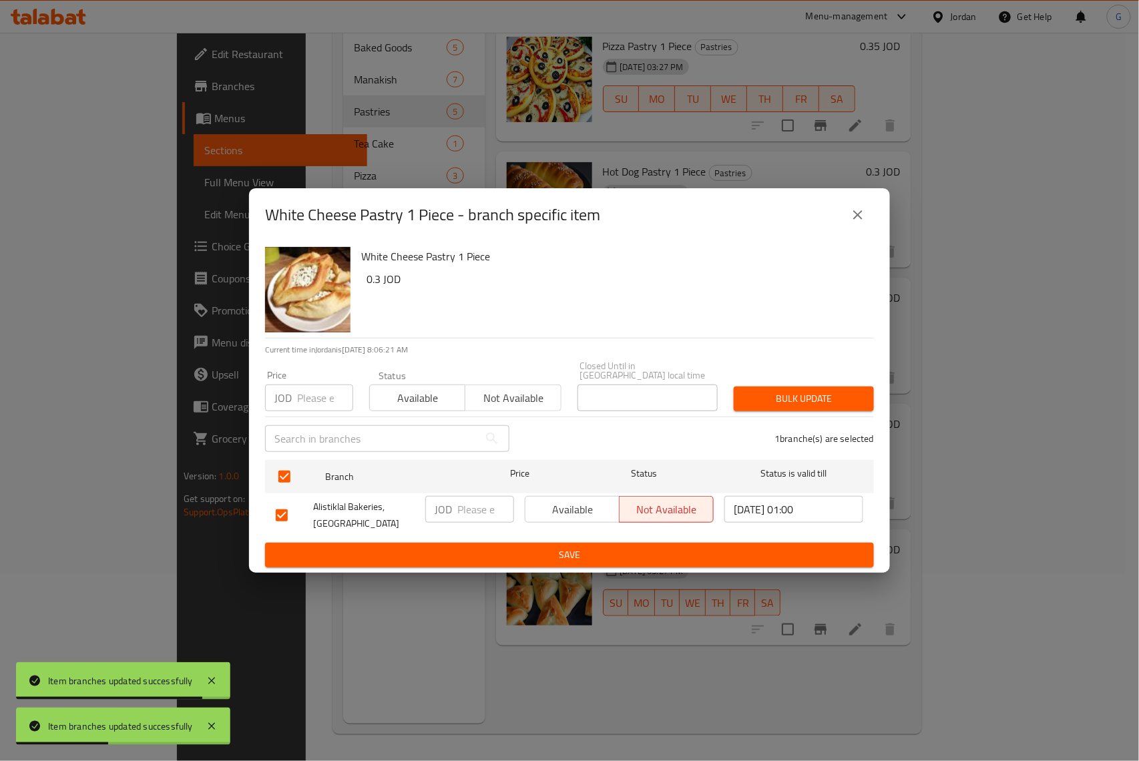
click at [414, 388] on span "Available" at bounding box center [417, 397] width 85 height 19
click at [786, 386] on button "Bulk update" at bounding box center [804, 398] width 140 height 25
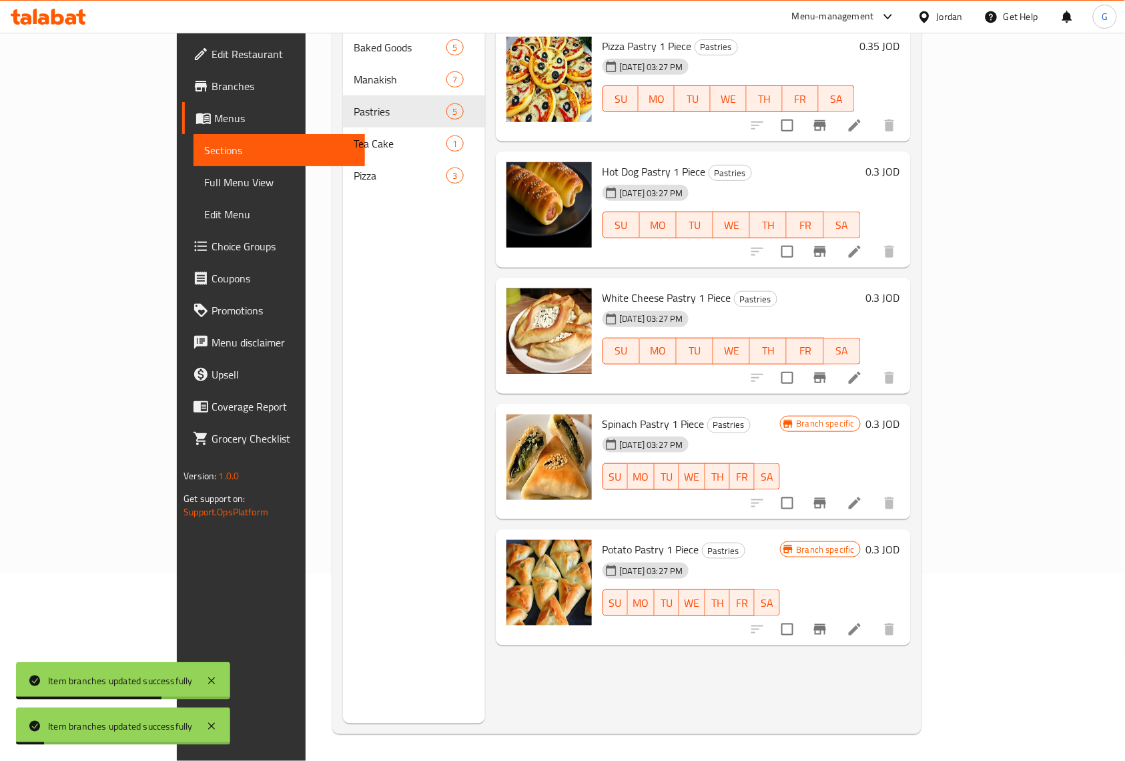
click at [828, 495] on icon "Branch-specific-item" at bounding box center [820, 503] width 16 height 16
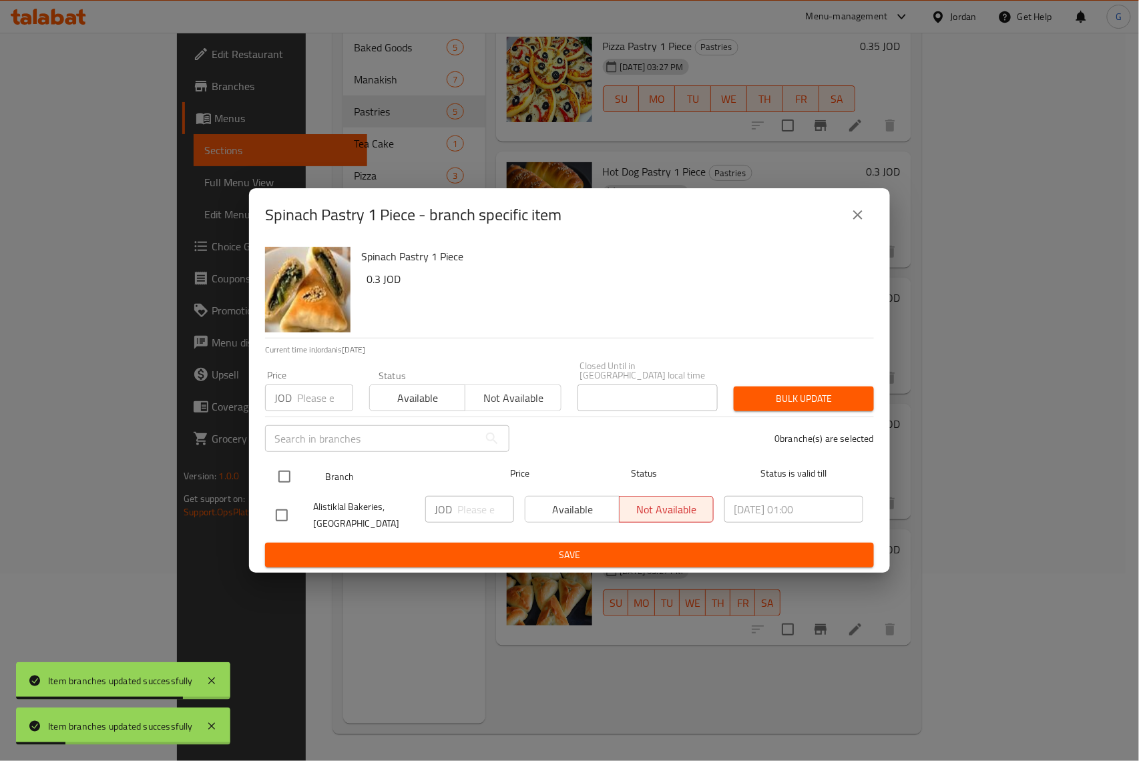
click at [286, 470] on input "checkbox" at bounding box center [284, 477] width 28 height 28
checkbox input "true"
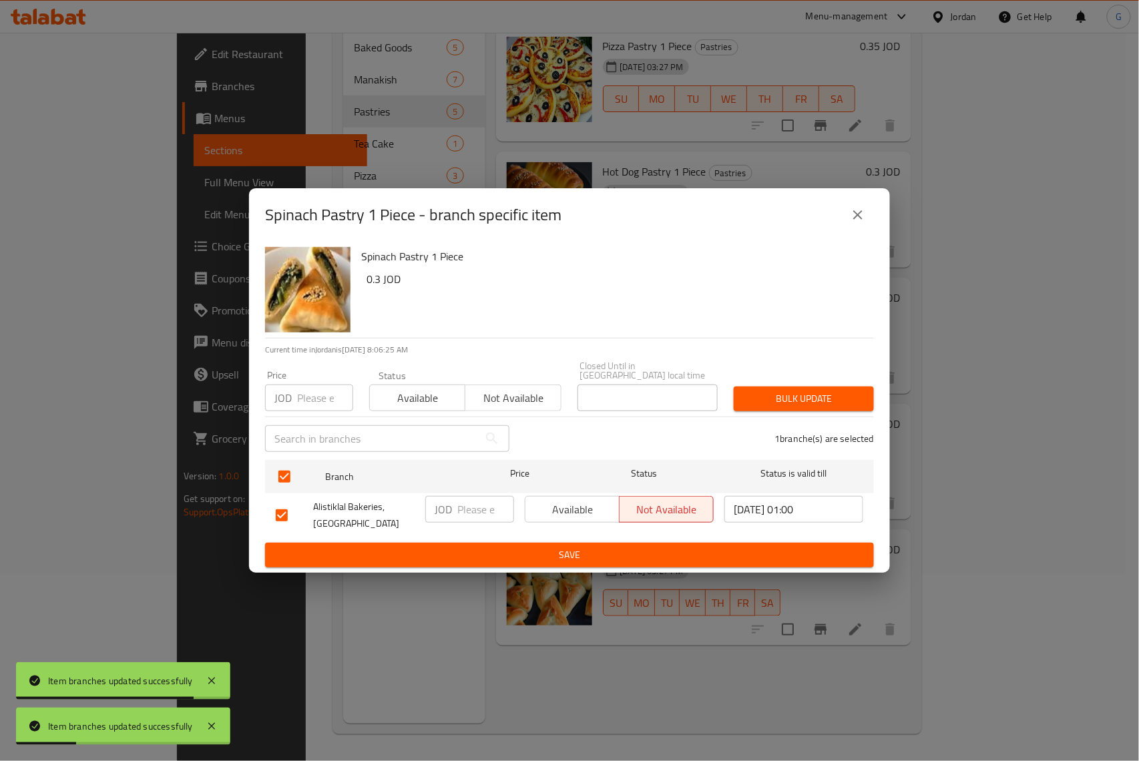
click at [425, 375] on div "Available Not available" at bounding box center [465, 391] width 192 height 40
click at [447, 391] on span "Available" at bounding box center [417, 397] width 85 height 19
click at [770, 386] on button "Bulk update" at bounding box center [804, 398] width 140 height 25
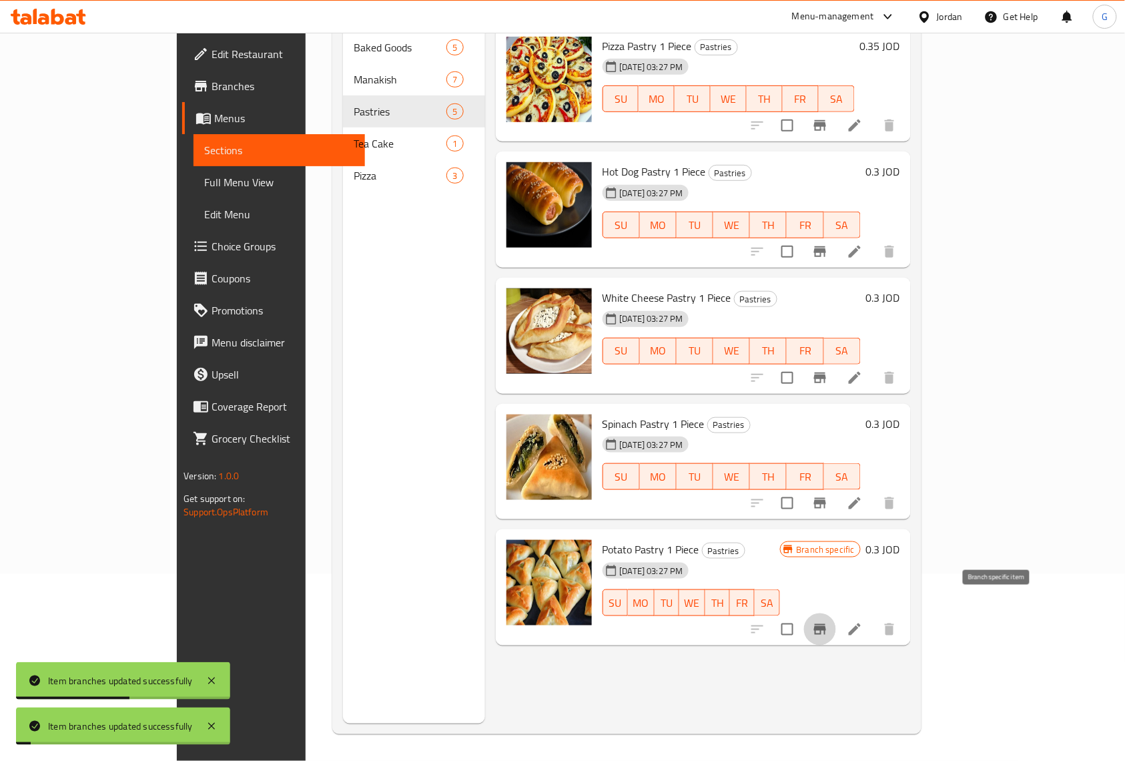
click at [826, 624] on icon "Branch-specific-item" at bounding box center [820, 629] width 12 height 11
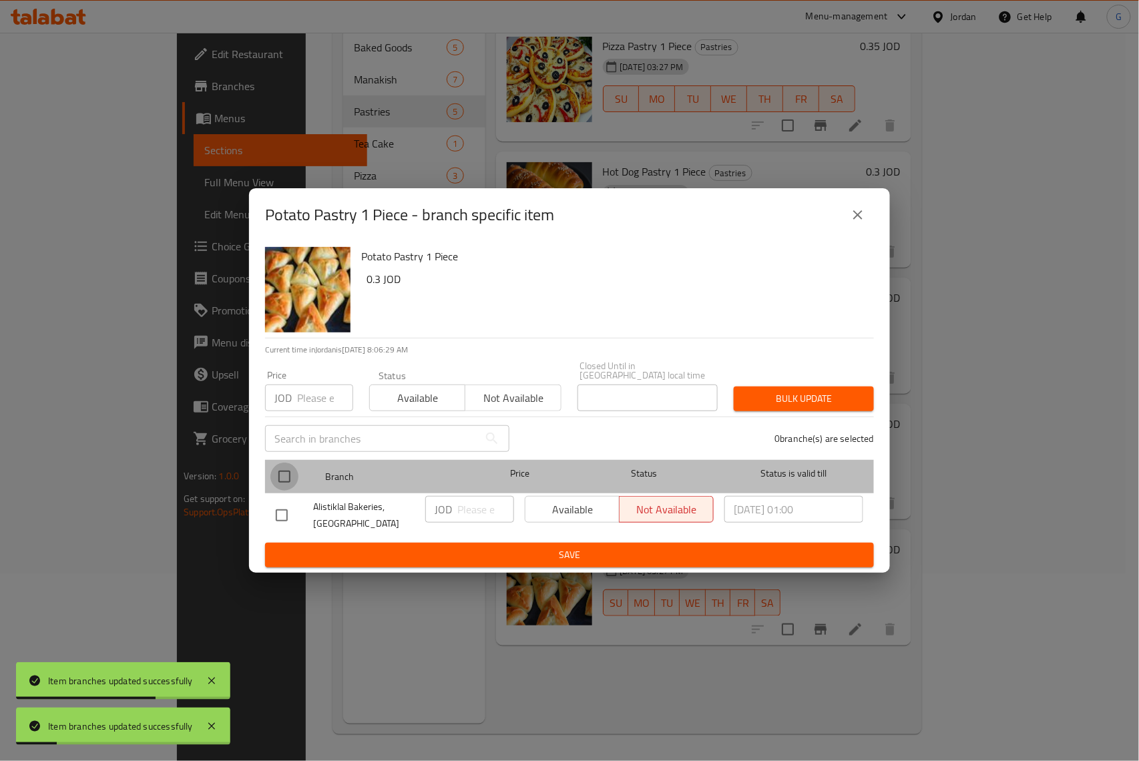
click at [287, 467] on input "checkbox" at bounding box center [284, 477] width 28 height 28
checkbox input "true"
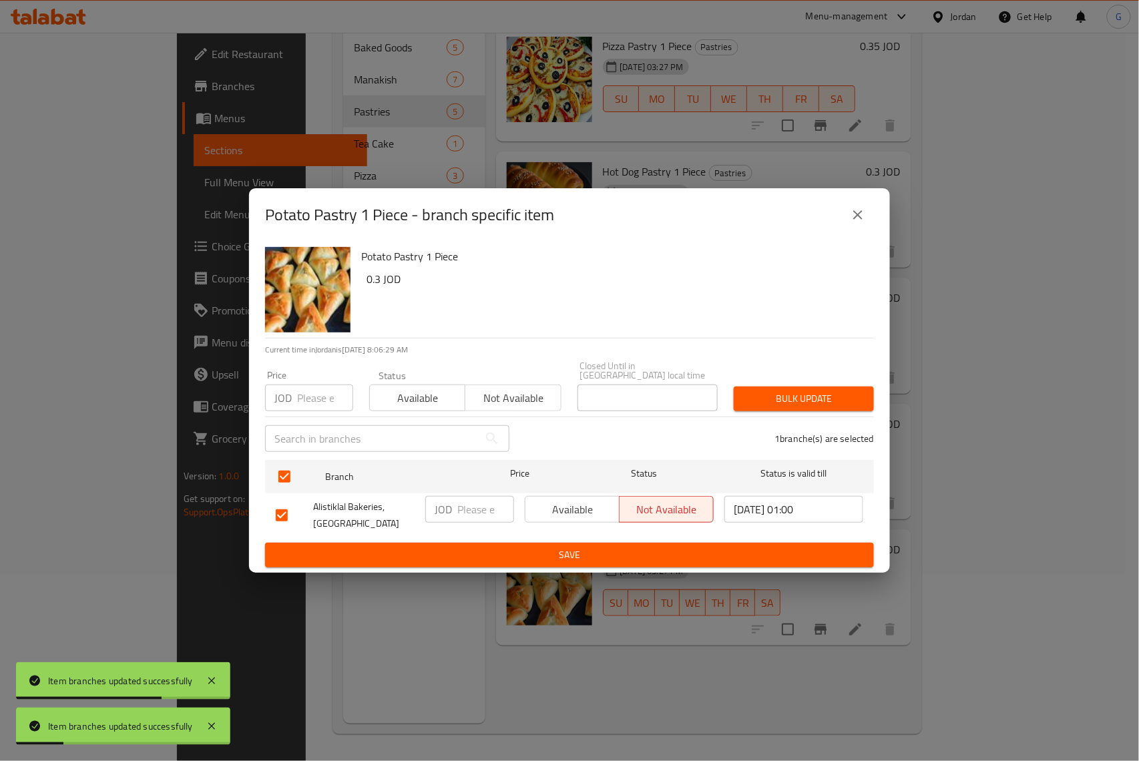
click at [395, 400] on span "Available" at bounding box center [417, 397] width 85 height 19
click at [800, 392] on span "Bulk update" at bounding box center [803, 398] width 119 height 17
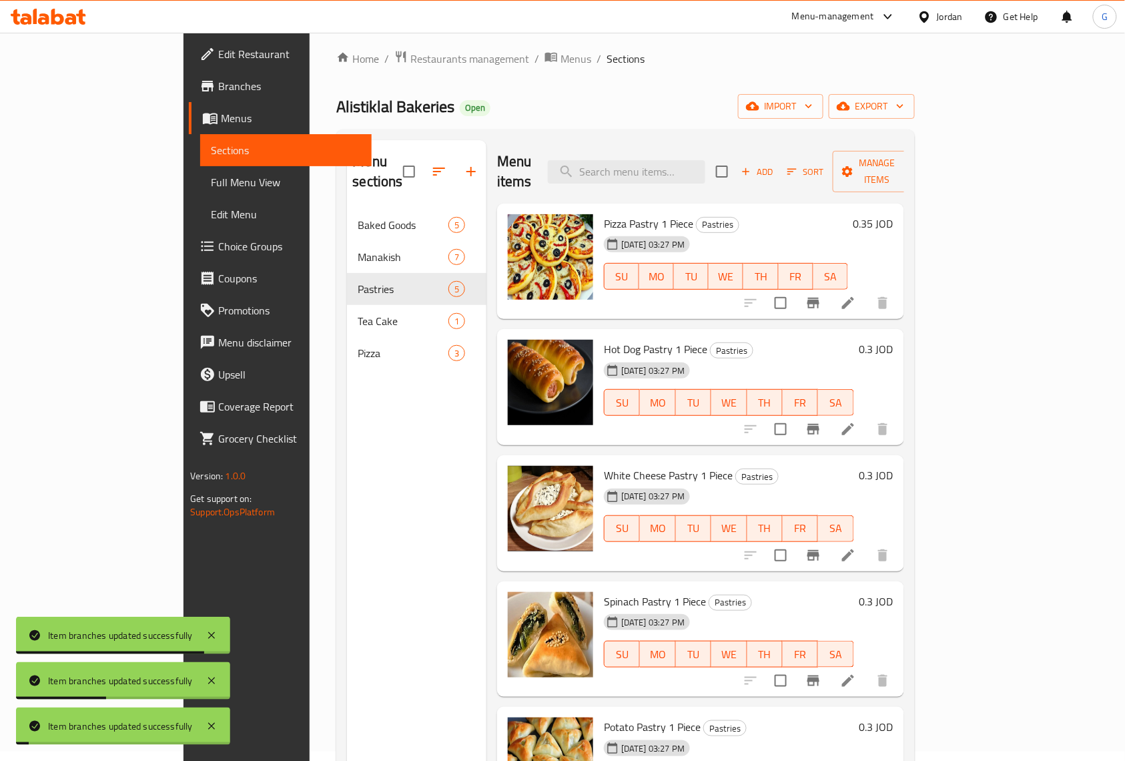
scroll to position [0, 0]
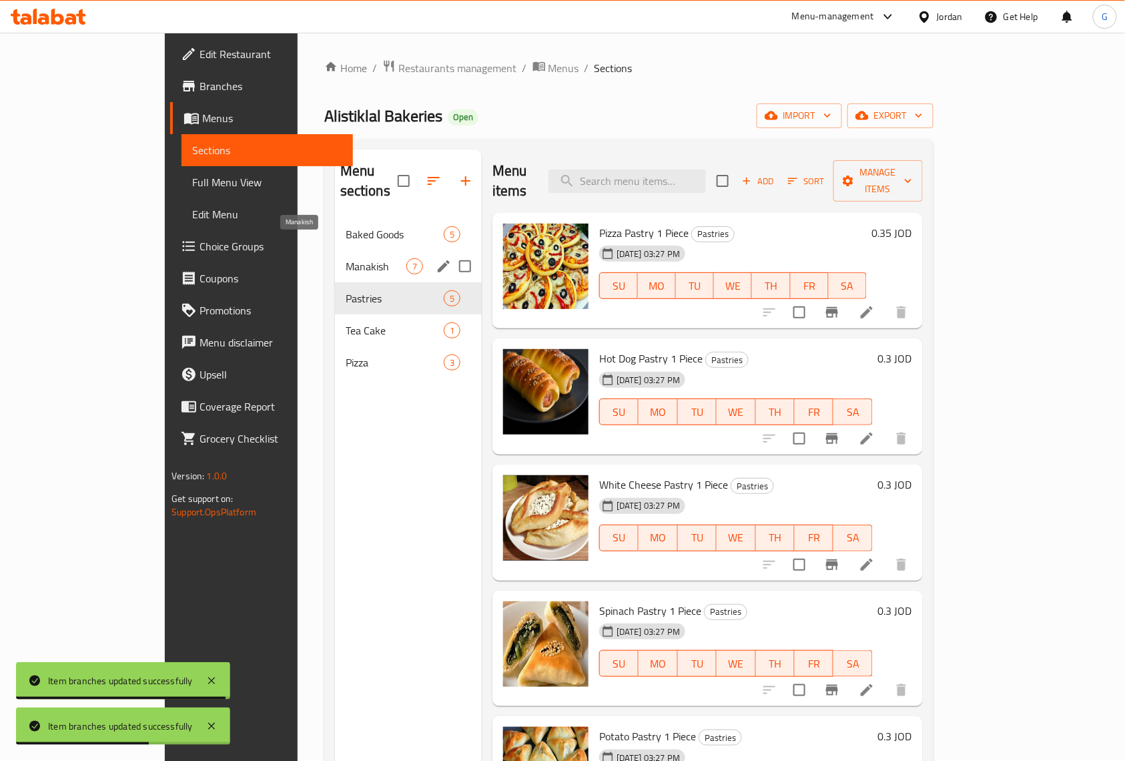
click at [346, 258] on span "Manakish" at bounding box center [376, 266] width 61 height 16
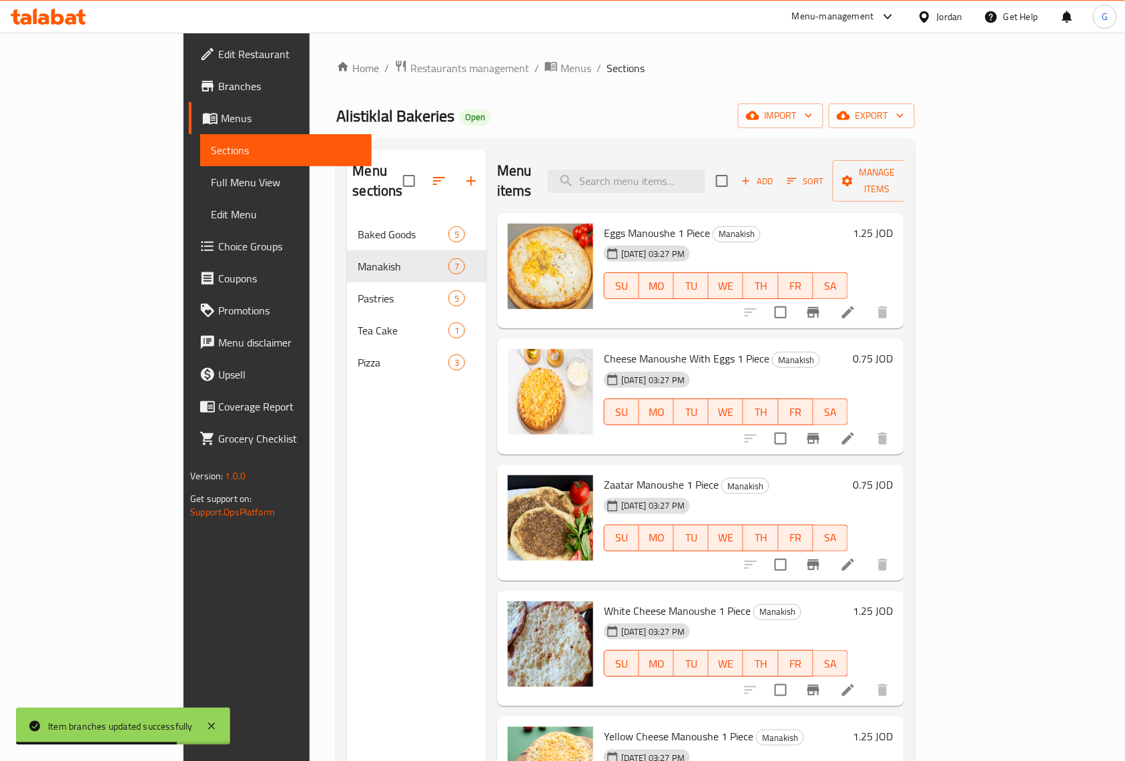
scroll to position [89, 0]
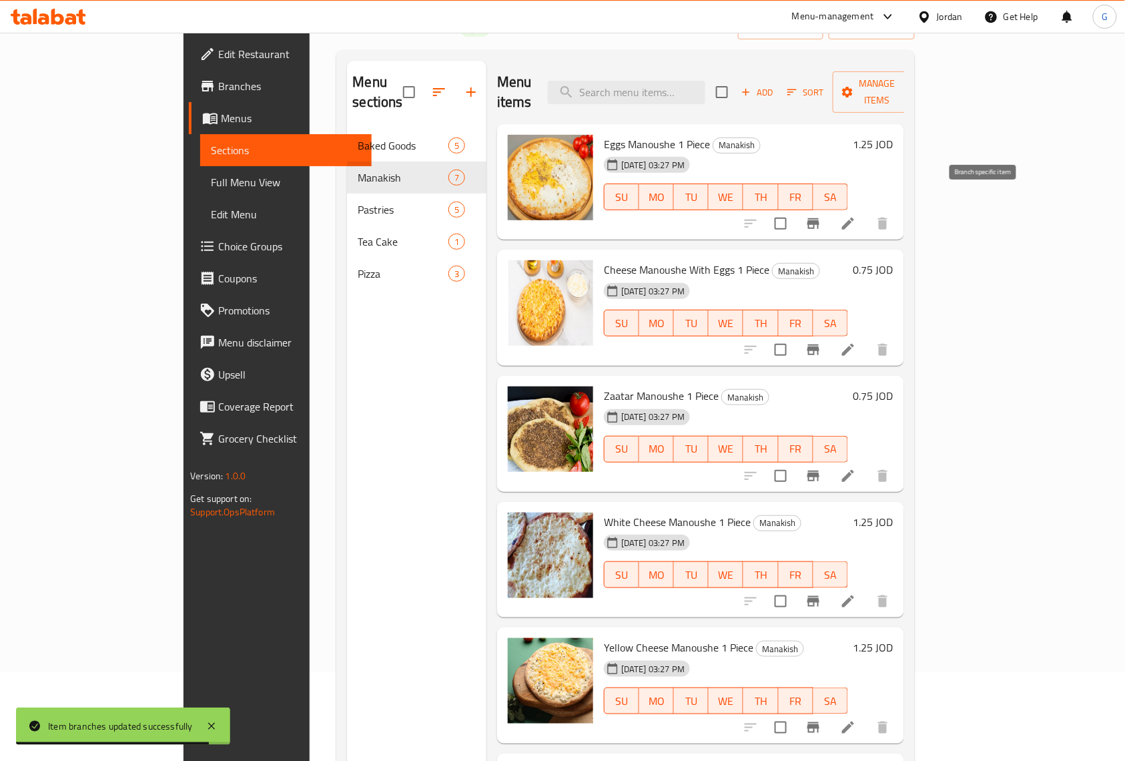
click at [820, 218] on icon "Branch-specific-item" at bounding box center [814, 223] width 12 height 11
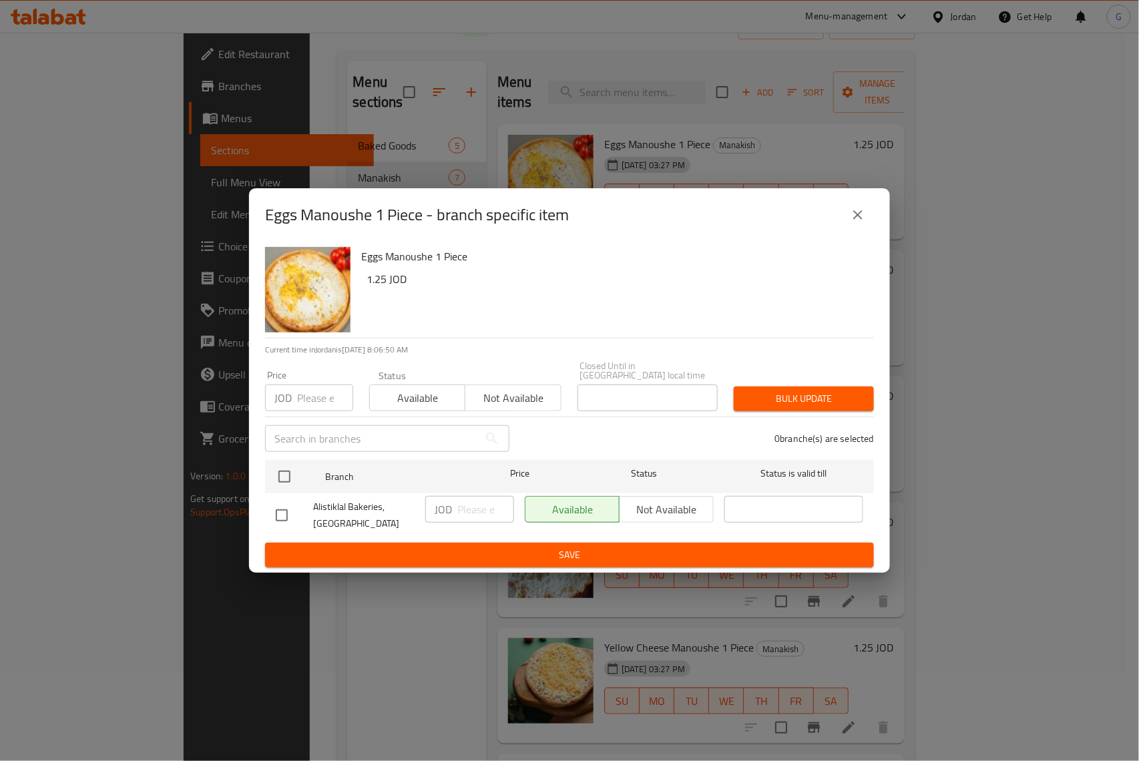
click at [850, 223] on icon "close" at bounding box center [858, 215] width 16 height 16
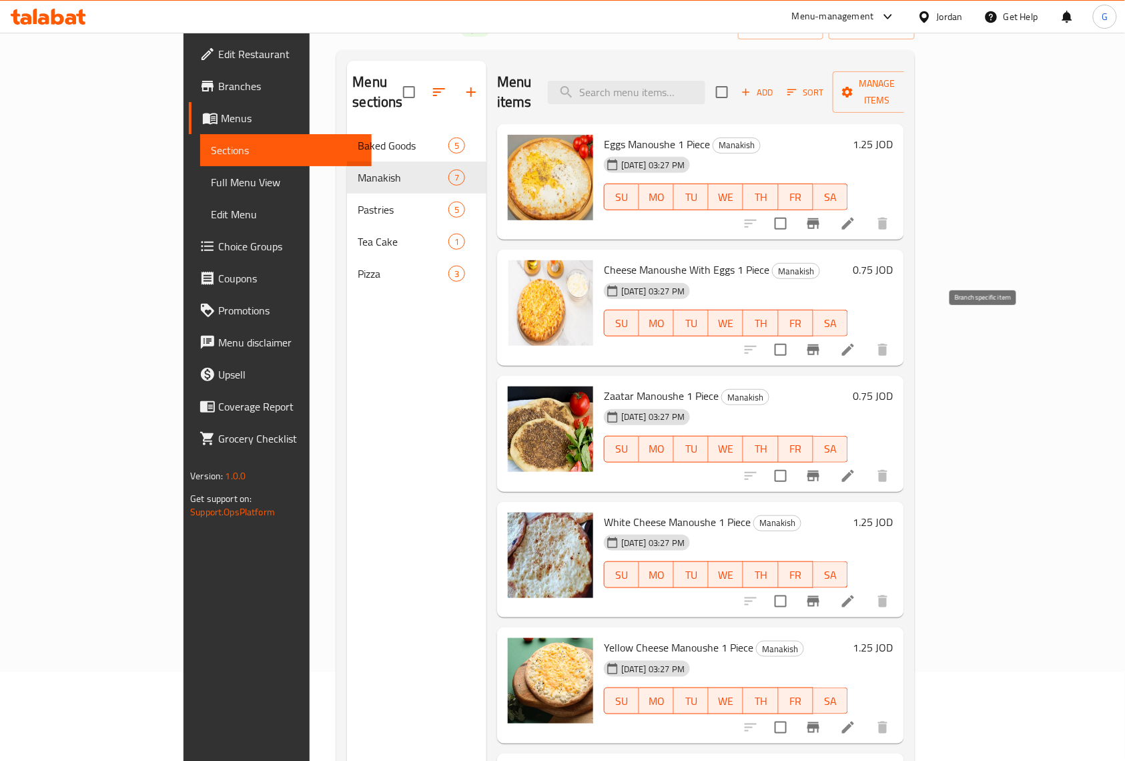
click at [822, 342] on icon "Branch-specific-item" at bounding box center [814, 350] width 16 height 16
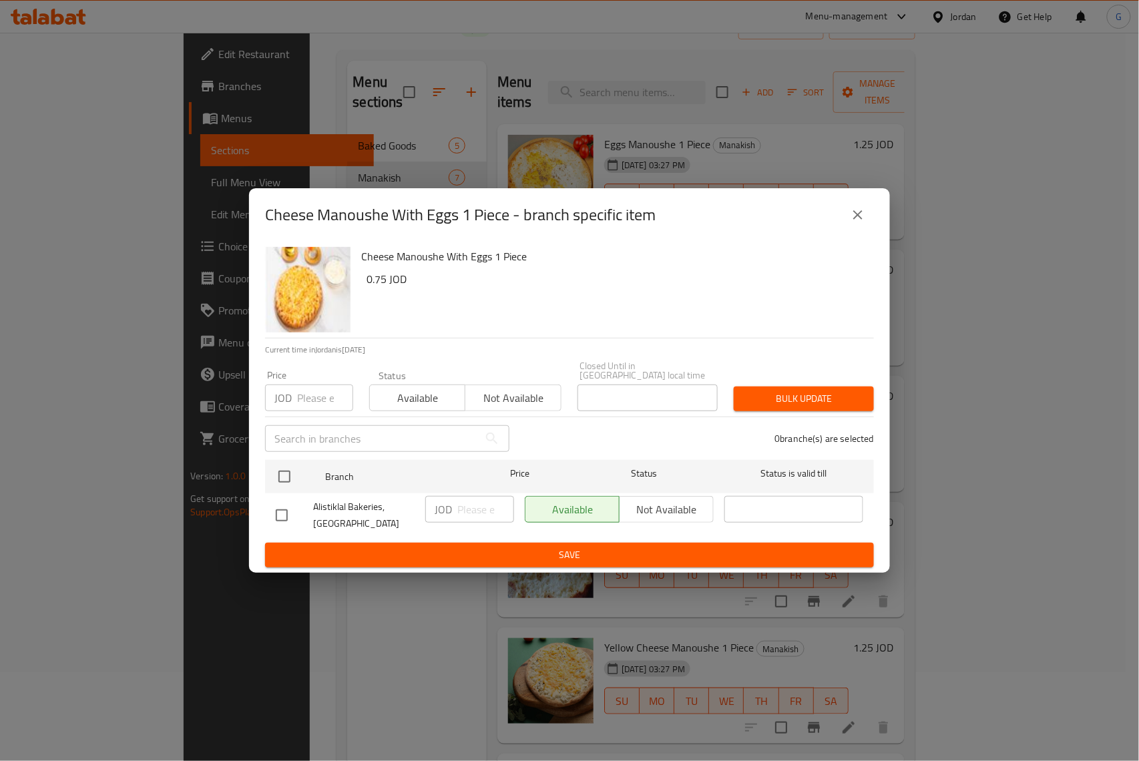
click at [858, 223] on icon "close" at bounding box center [858, 215] width 16 height 16
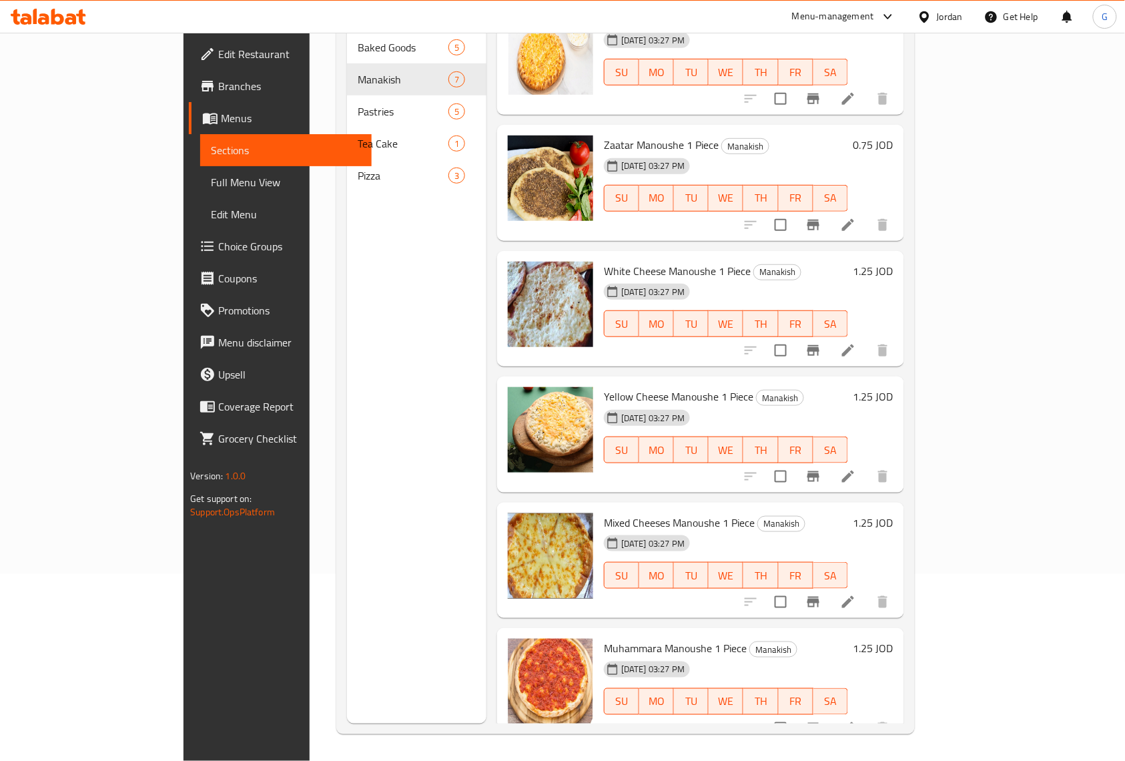
scroll to position [188, 0]
click at [822, 217] on icon "Branch-specific-item" at bounding box center [814, 225] width 16 height 16
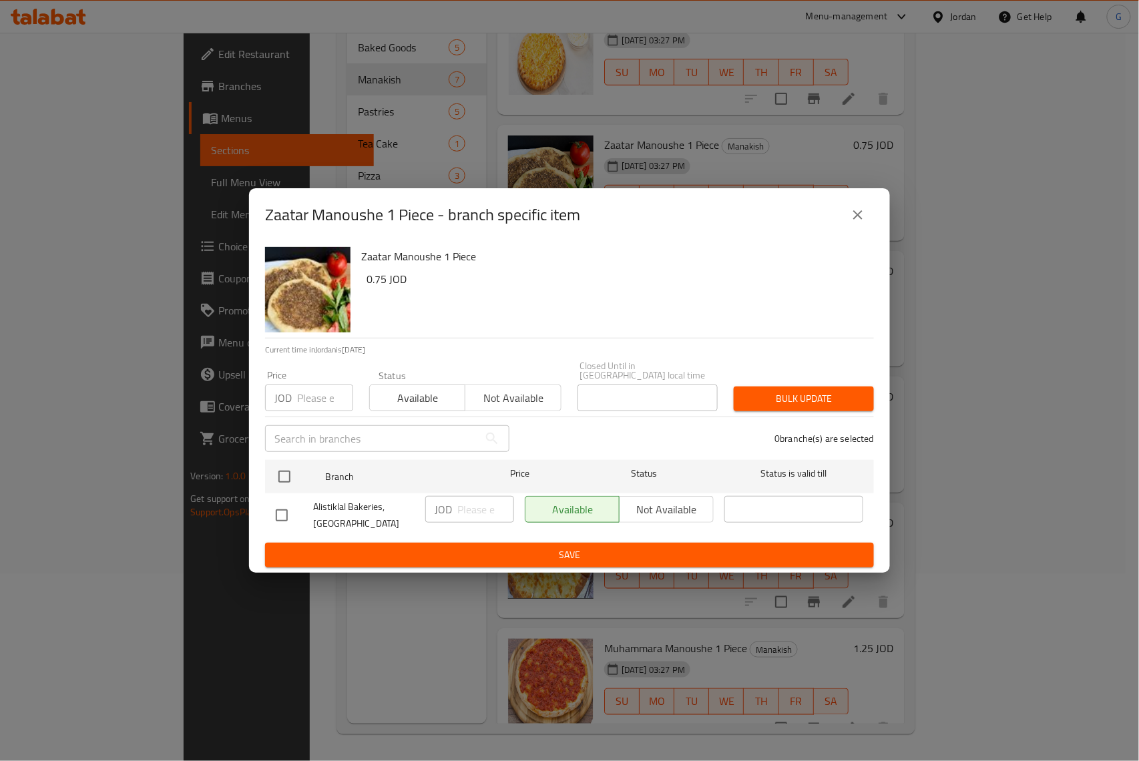
click at [865, 214] on icon "close" at bounding box center [858, 215] width 16 height 16
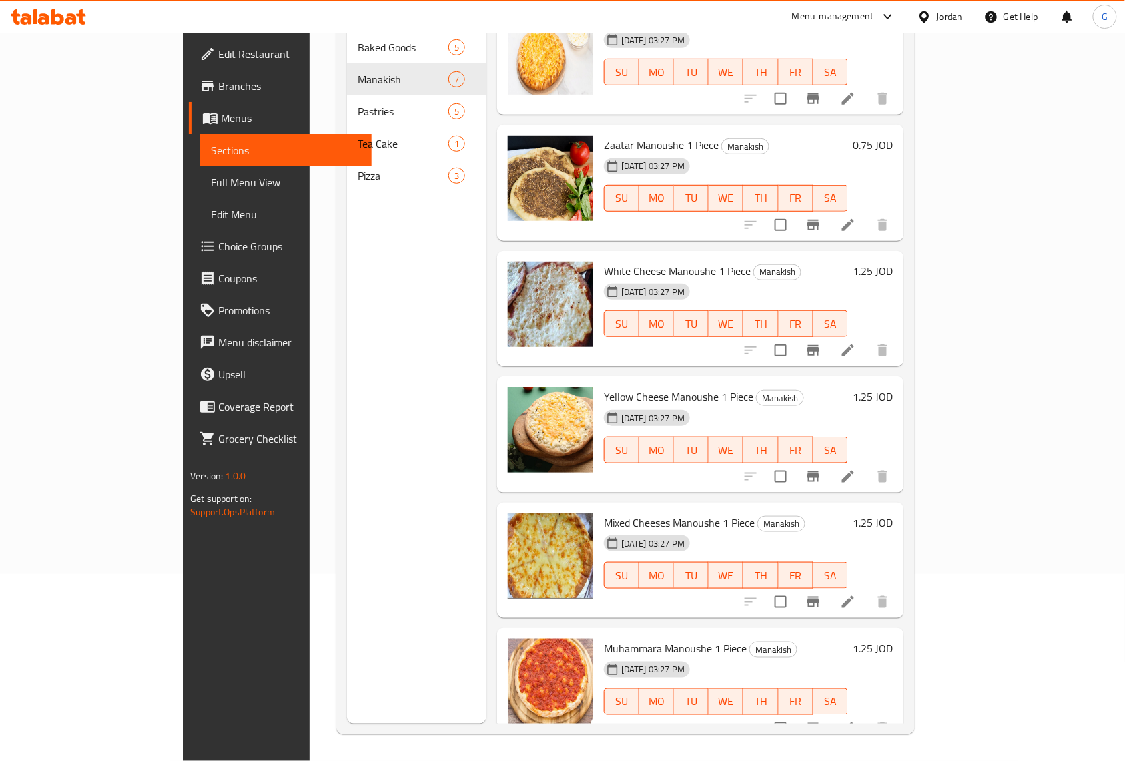
click at [830, 334] on button "Branch-specific-item" at bounding box center [814, 350] width 32 height 32
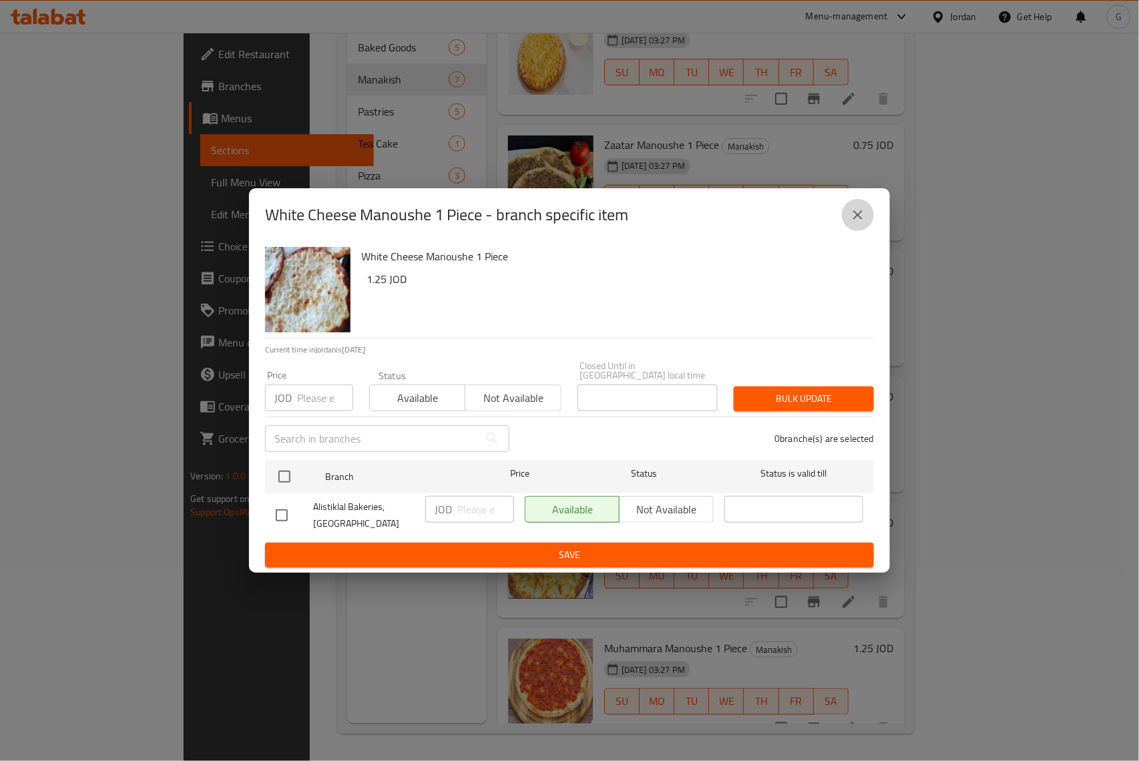
click at [862, 220] on icon "close" at bounding box center [857, 214] width 9 height 9
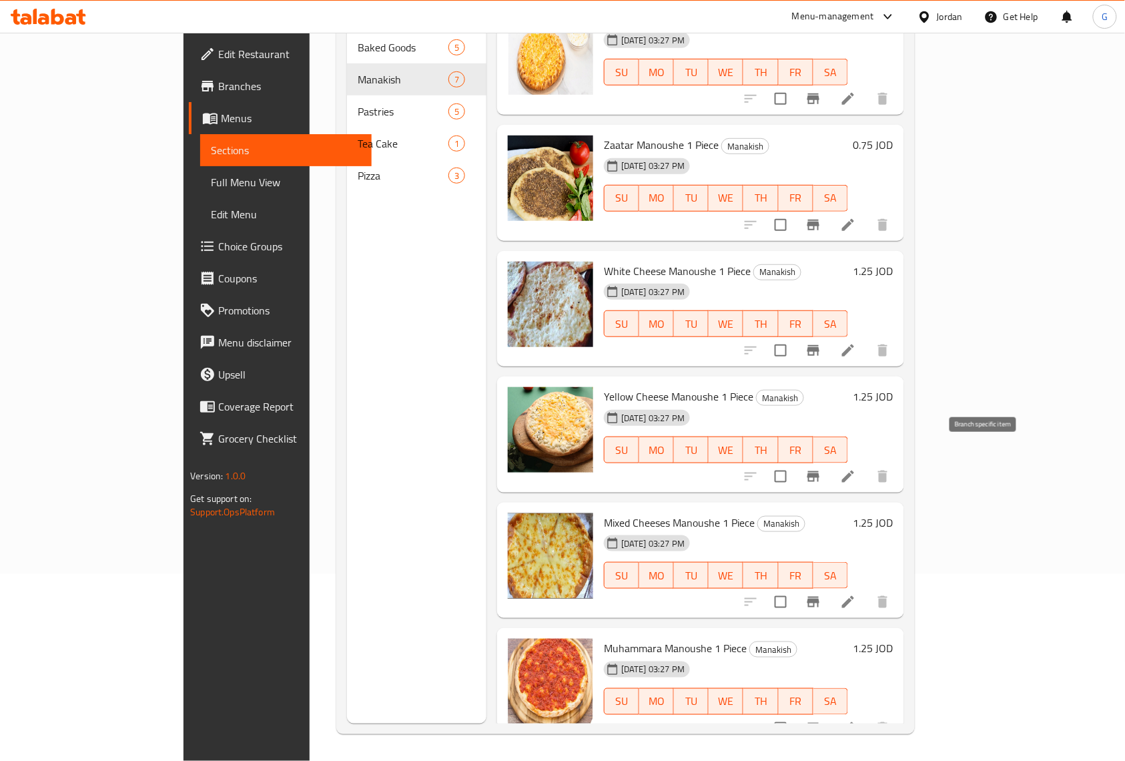
click at [820, 471] on icon "Branch-specific-item" at bounding box center [814, 476] width 12 height 11
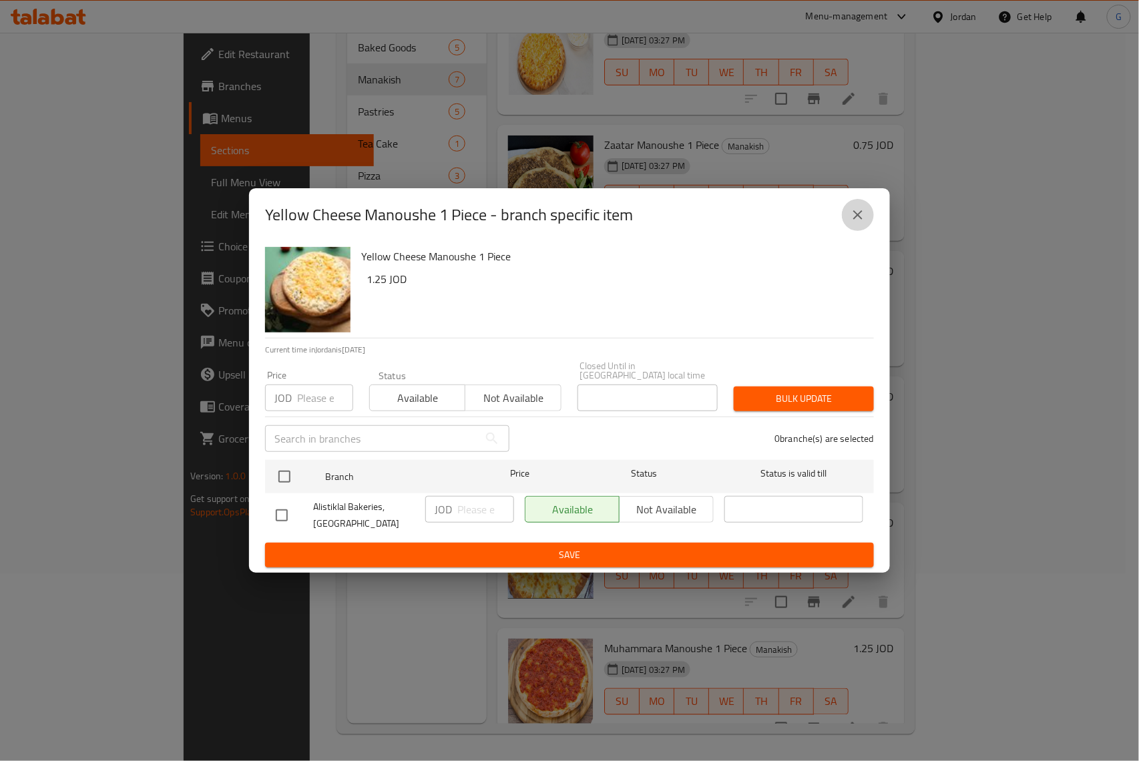
click at [860, 219] on icon "close" at bounding box center [858, 215] width 16 height 16
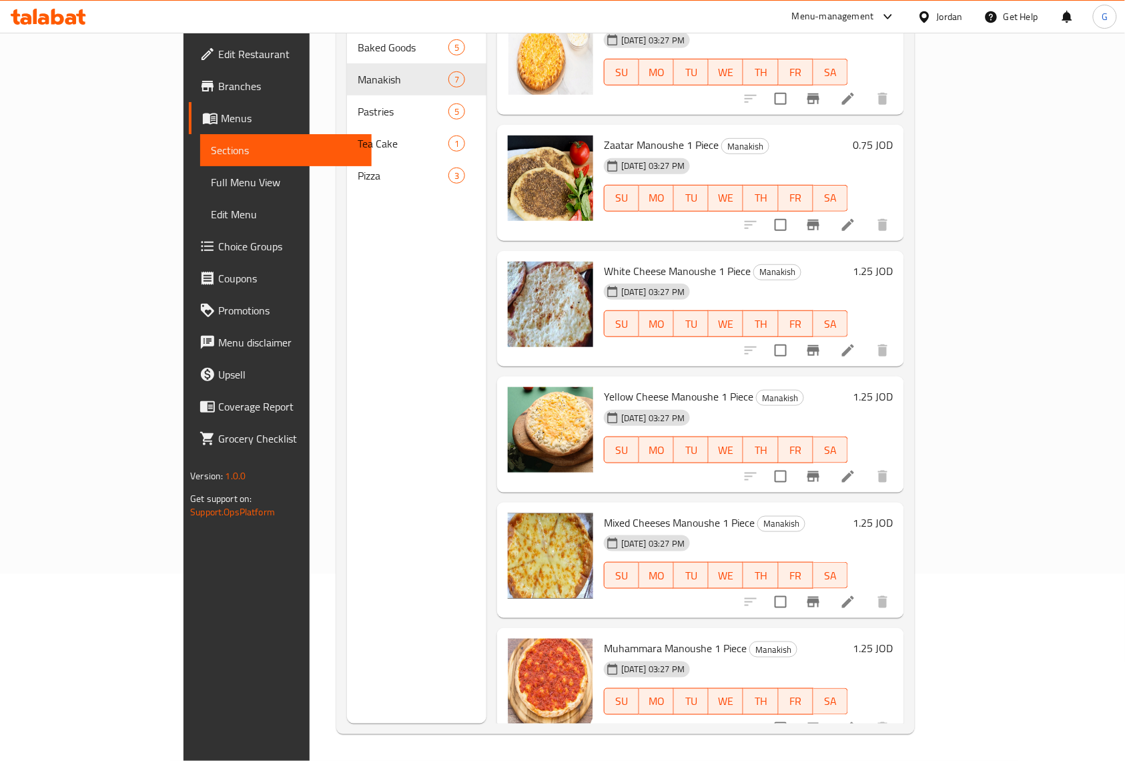
click at [822, 594] on icon "Branch-specific-item" at bounding box center [814, 602] width 16 height 16
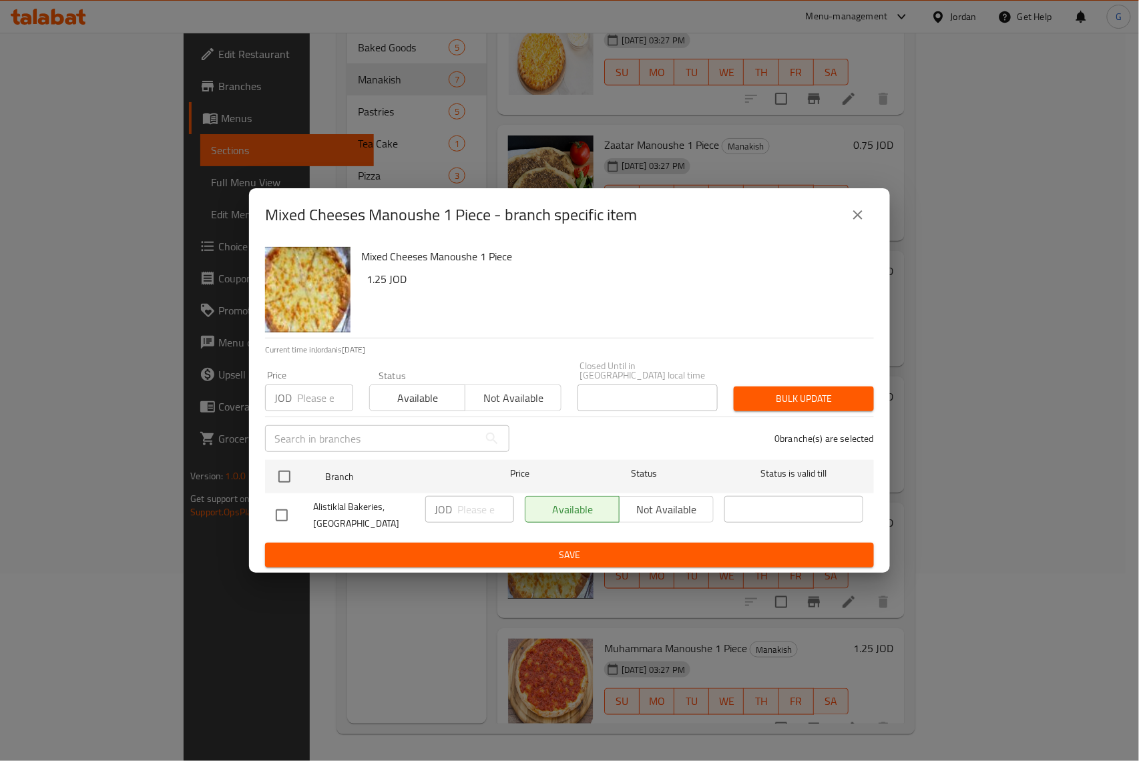
click at [868, 214] on button "close" at bounding box center [858, 215] width 32 height 32
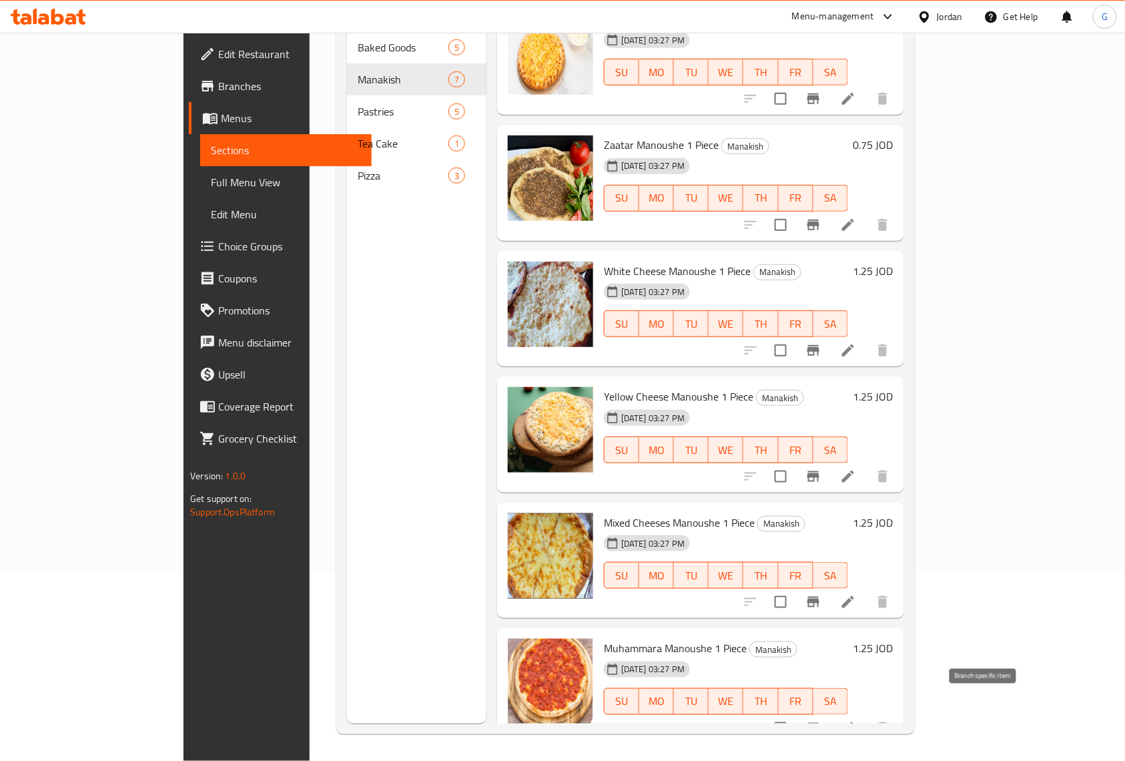
click at [820, 723] on icon "Branch-specific-item" at bounding box center [814, 728] width 12 height 11
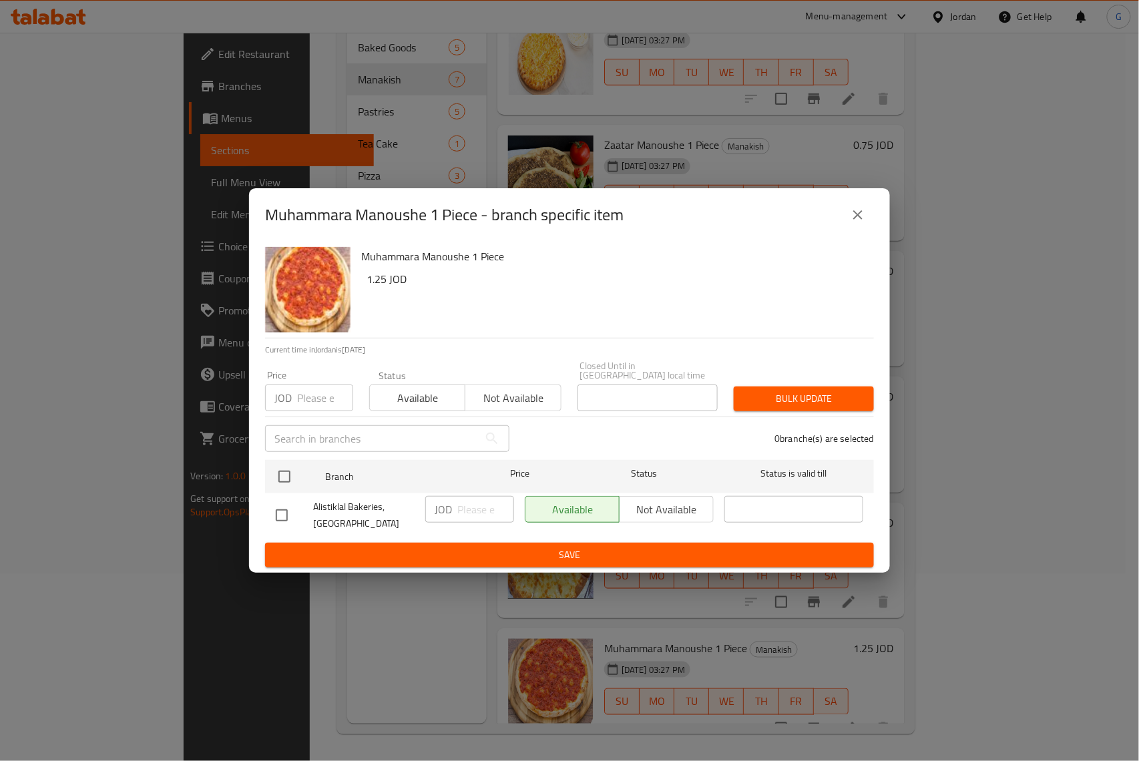
click at [858, 214] on icon "close" at bounding box center [858, 215] width 16 height 16
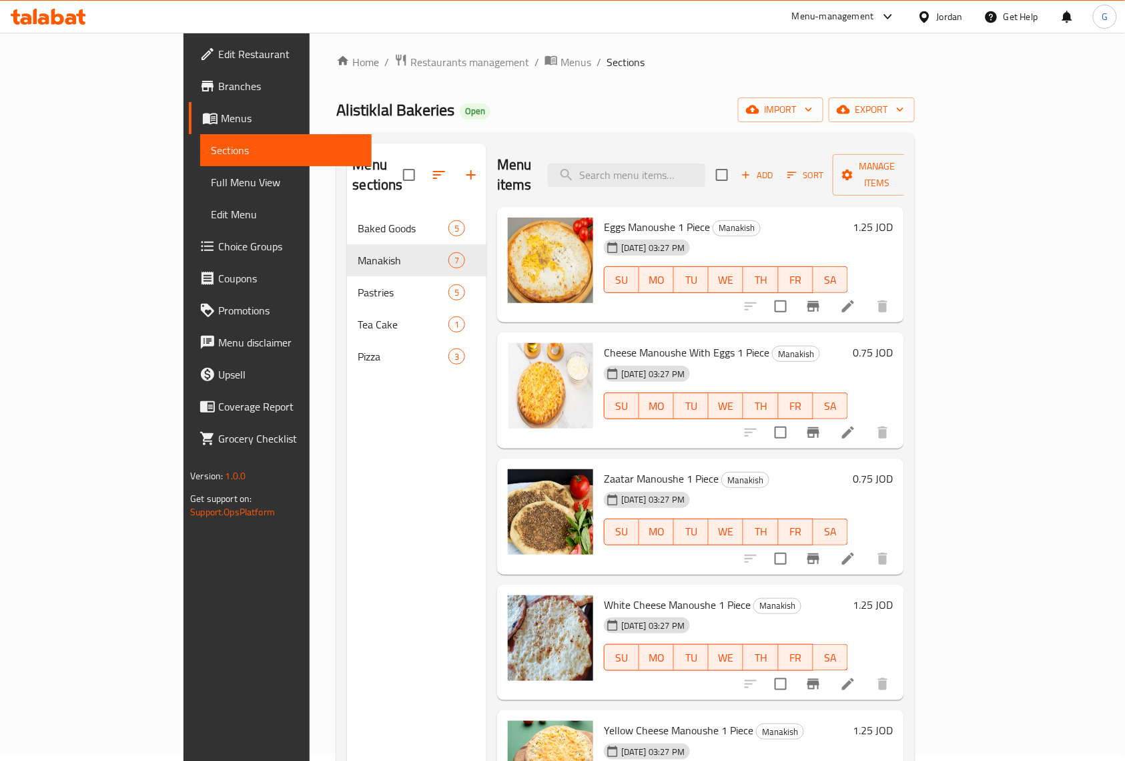
scroll to position [0, 0]
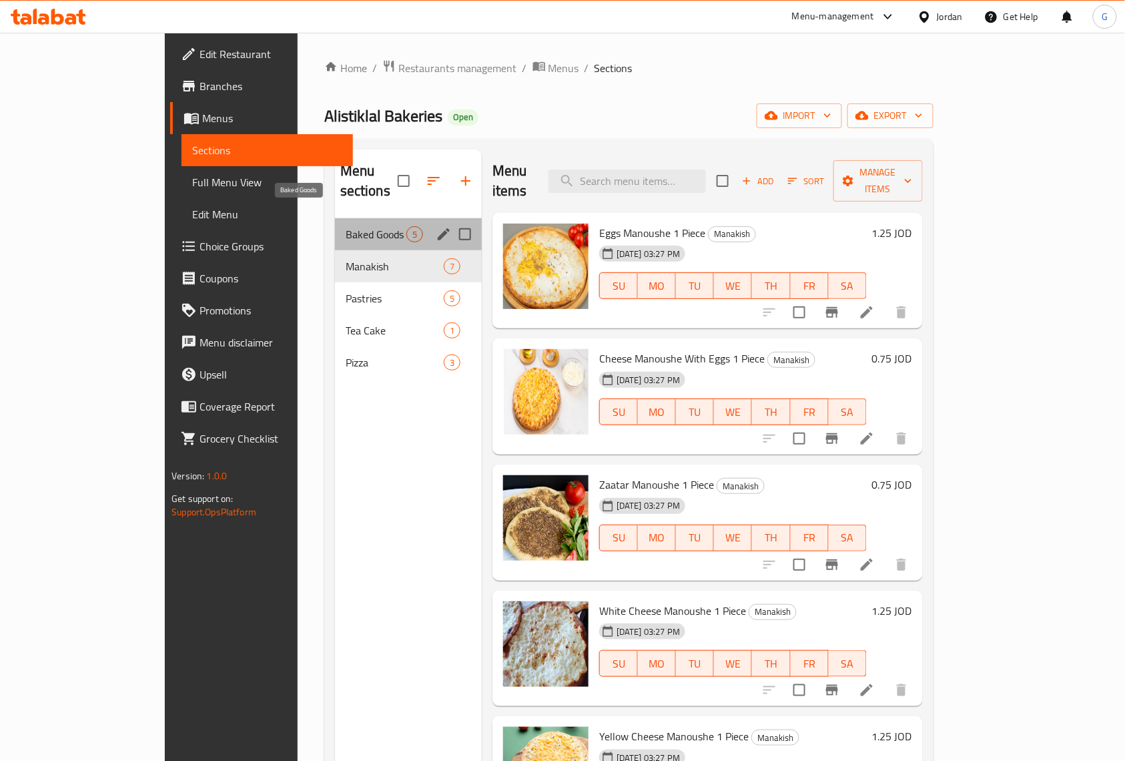
click at [346, 226] on span "Baked Goods" at bounding box center [376, 234] width 61 height 16
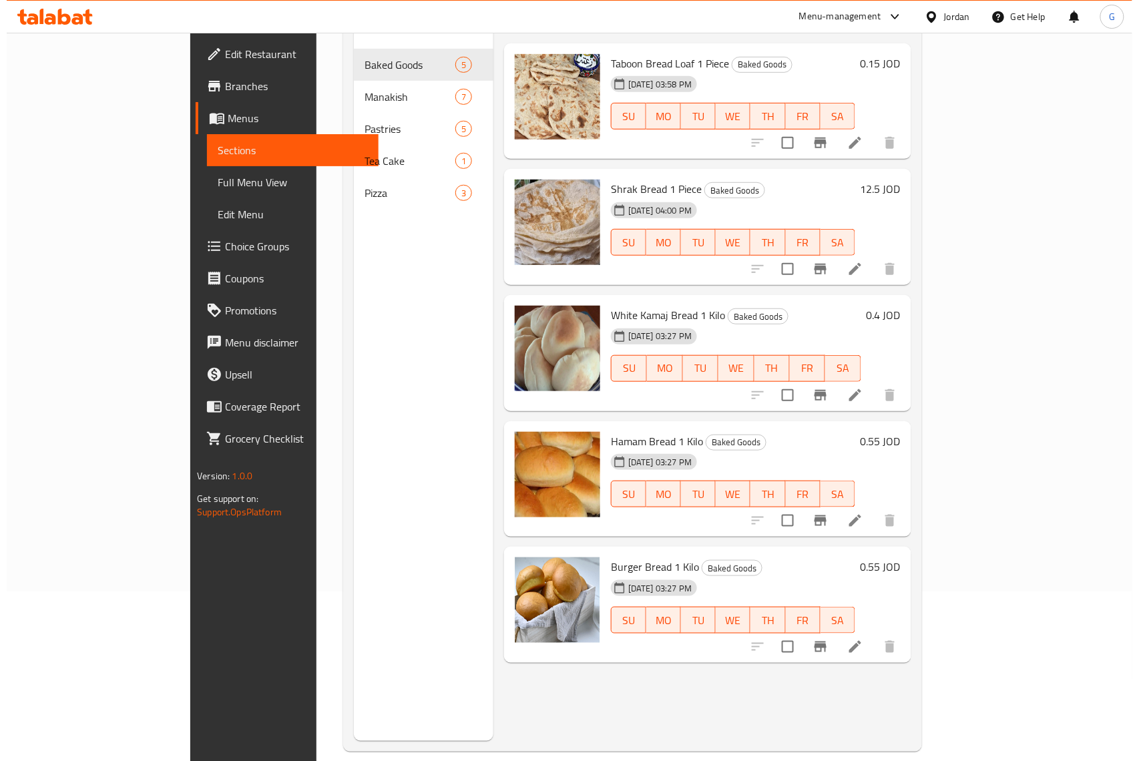
scroll to position [178, 0]
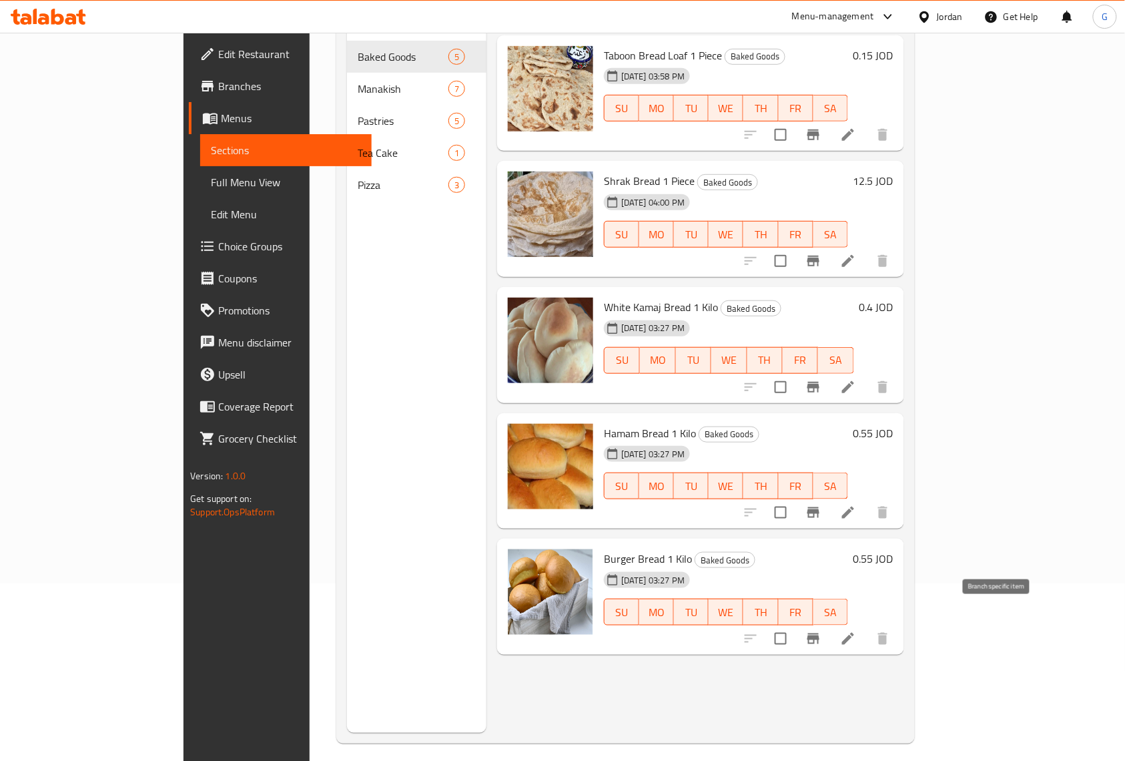
click at [822, 631] on icon "Branch-specific-item" at bounding box center [814, 639] width 16 height 16
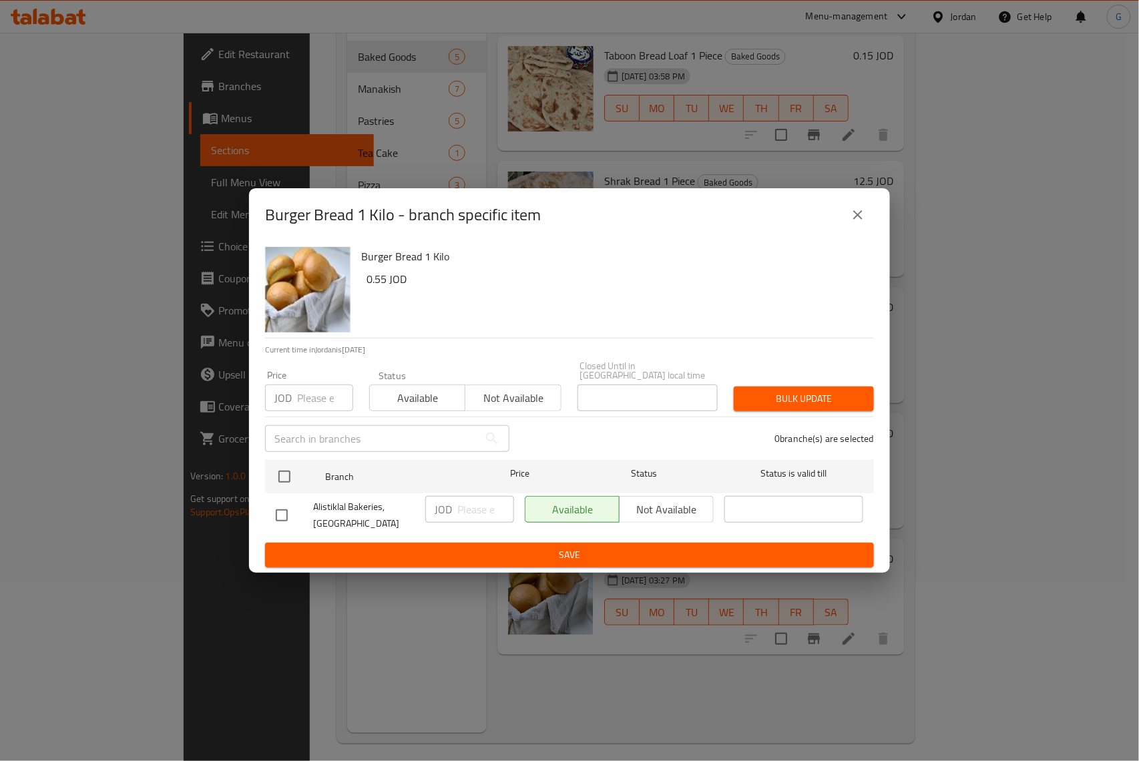
click at [865, 216] on icon "close" at bounding box center [858, 215] width 16 height 16
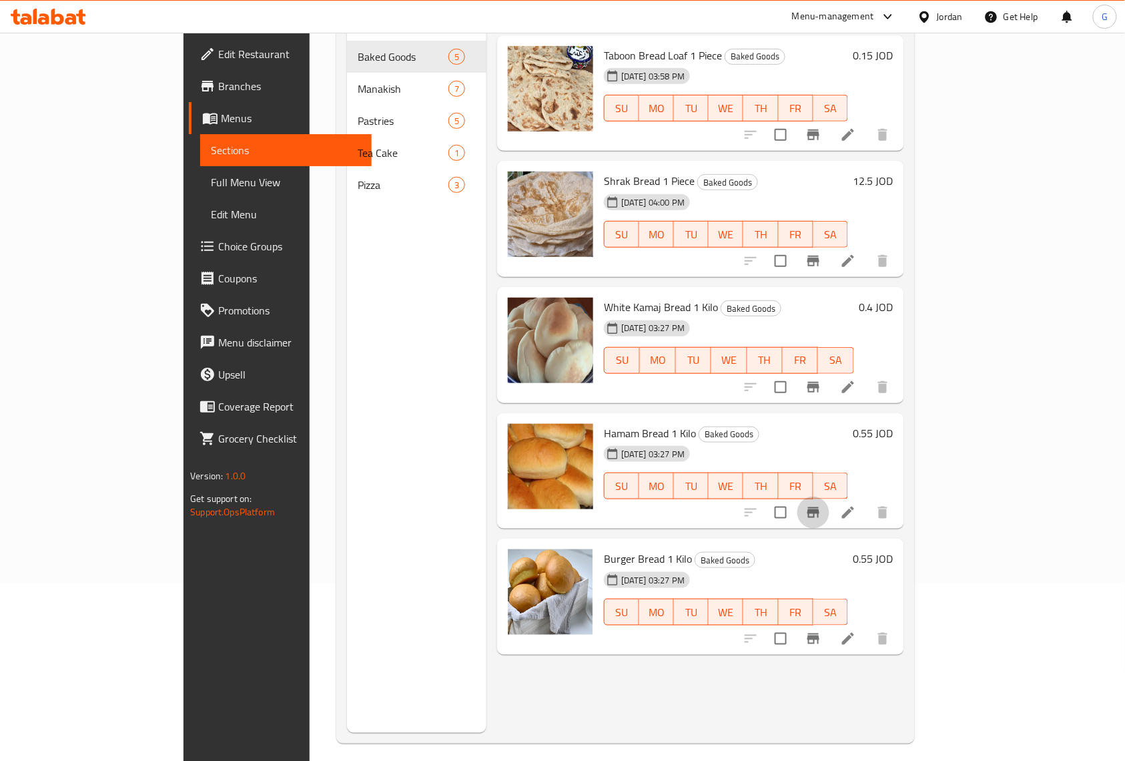
click at [820, 507] on icon "Branch-specific-item" at bounding box center [814, 512] width 12 height 11
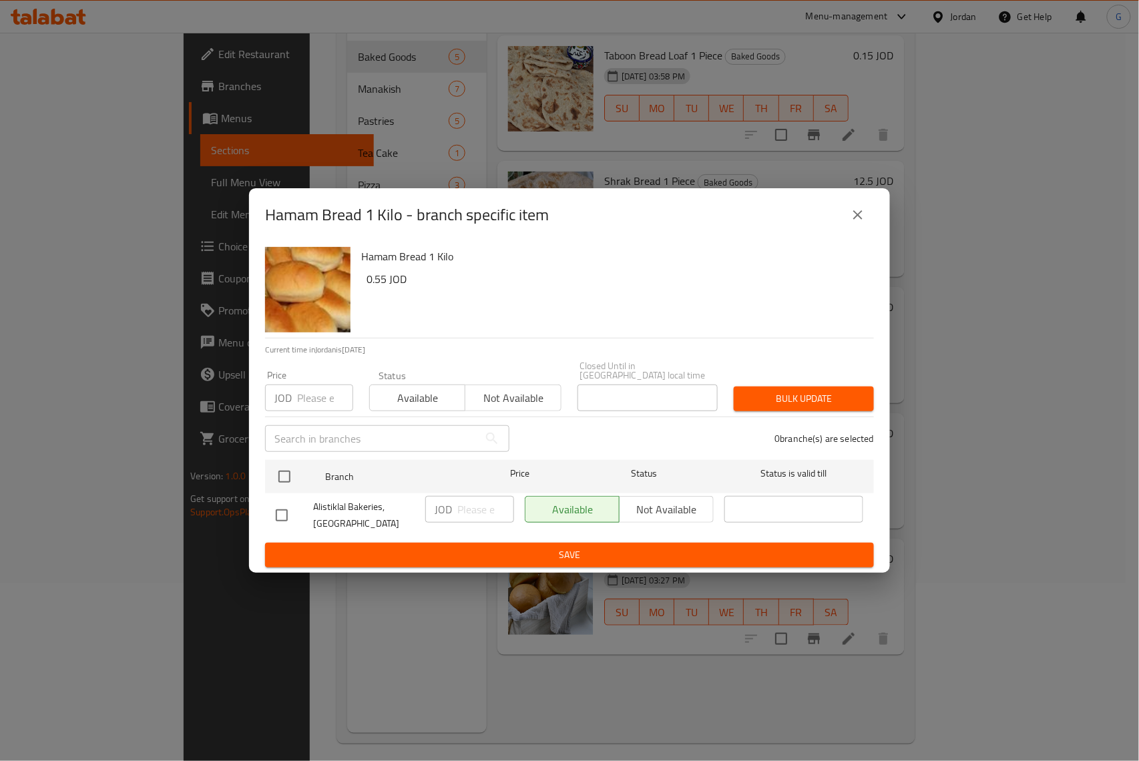
click at [858, 223] on icon "close" at bounding box center [858, 215] width 16 height 16
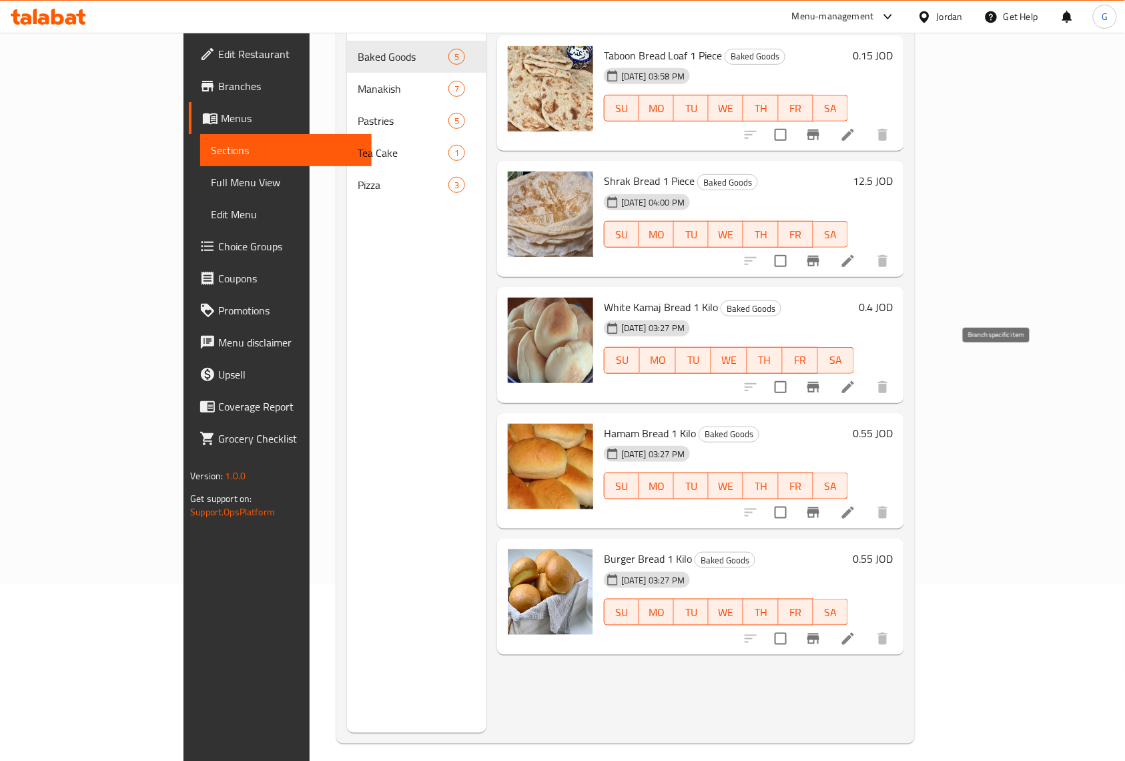
click at [830, 376] on button "Branch-specific-item" at bounding box center [814, 387] width 32 height 32
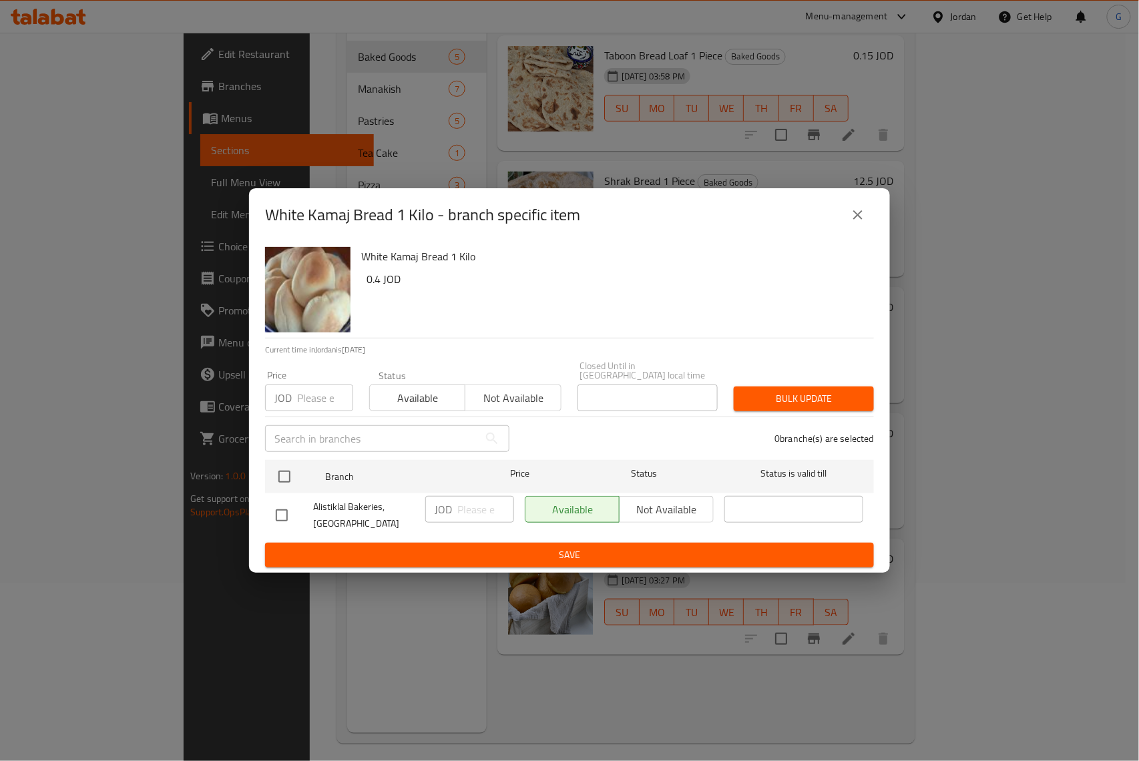
click at [860, 220] on icon "close" at bounding box center [858, 215] width 16 height 16
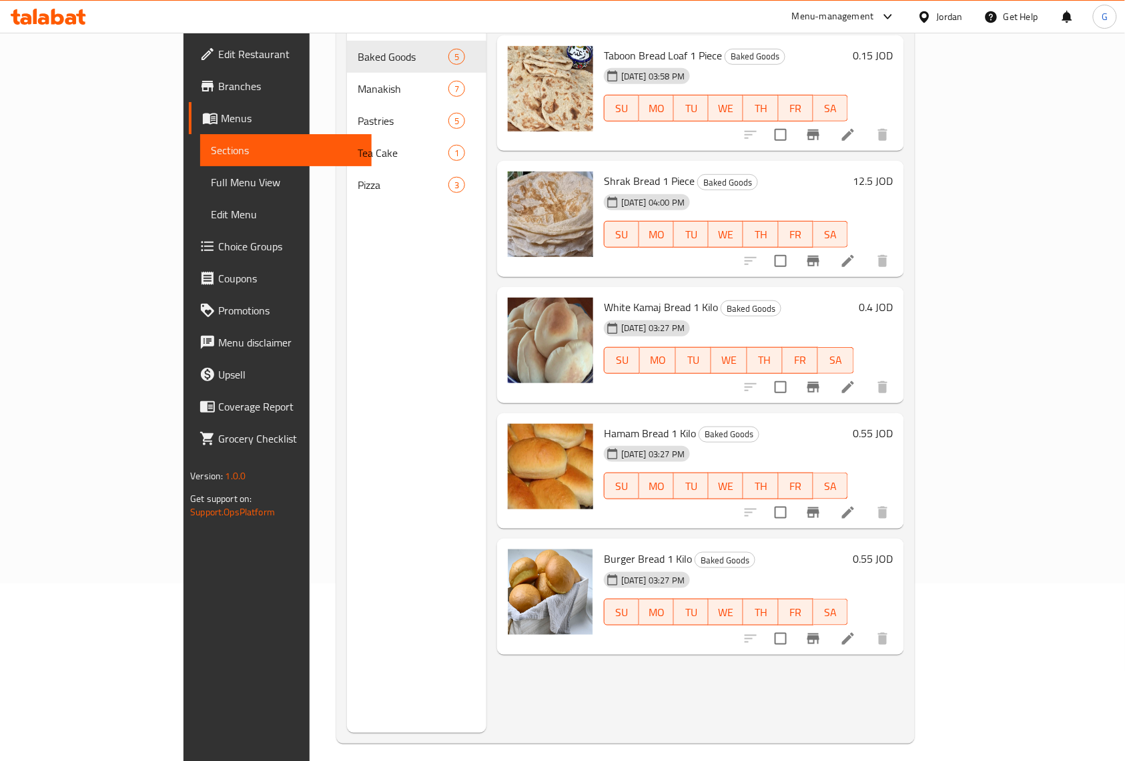
click at [820, 256] on icon "Branch-specific-item" at bounding box center [814, 261] width 12 height 11
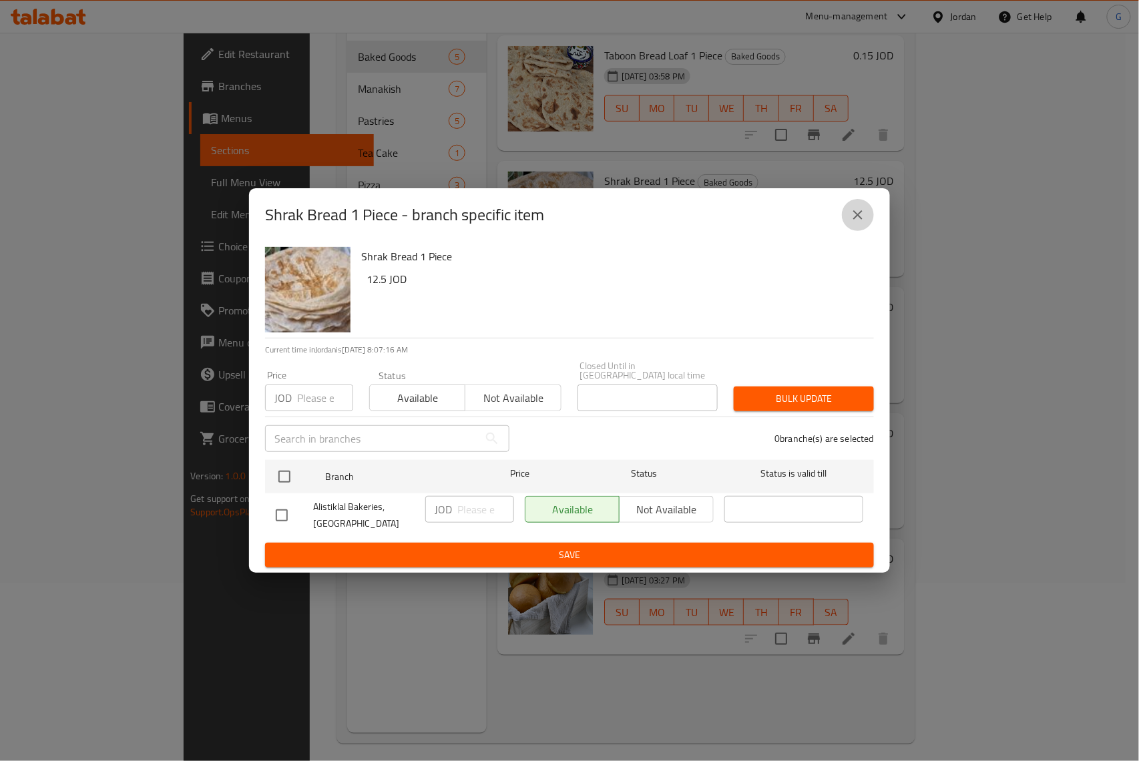
click at [855, 223] on icon "close" at bounding box center [858, 215] width 16 height 16
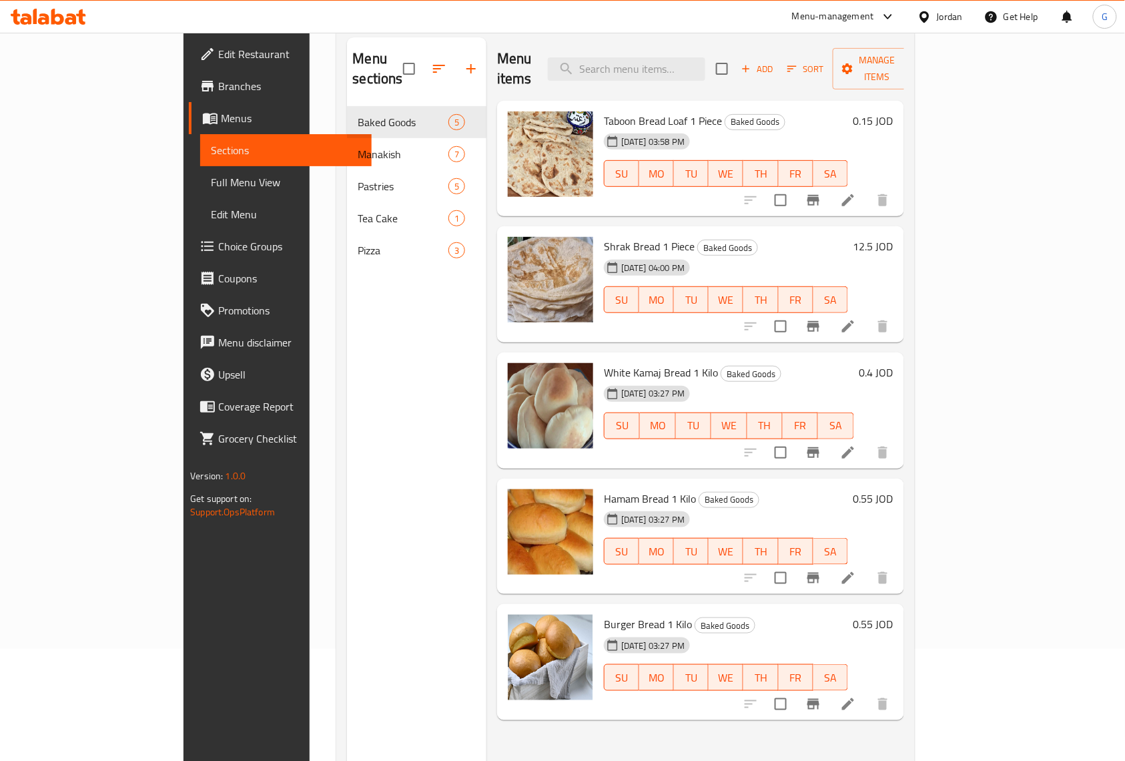
scroll to position [0, 0]
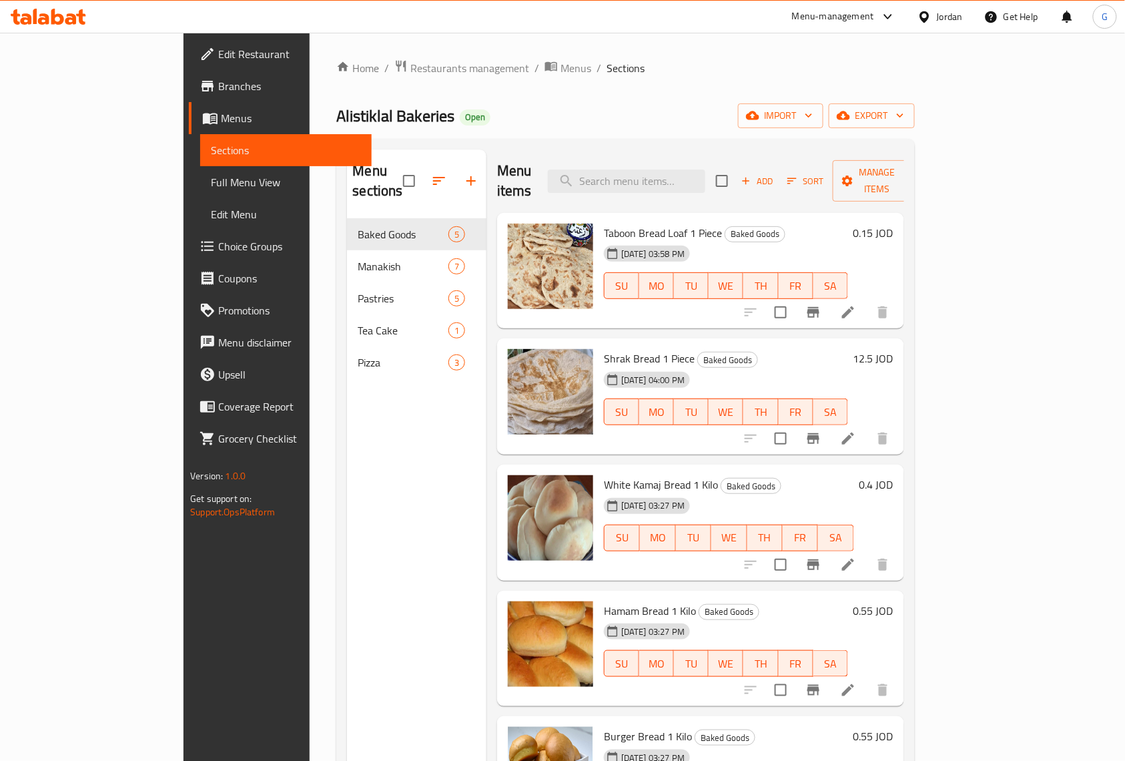
click at [822, 304] on icon "Branch-specific-item" at bounding box center [814, 312] width 16 height 16
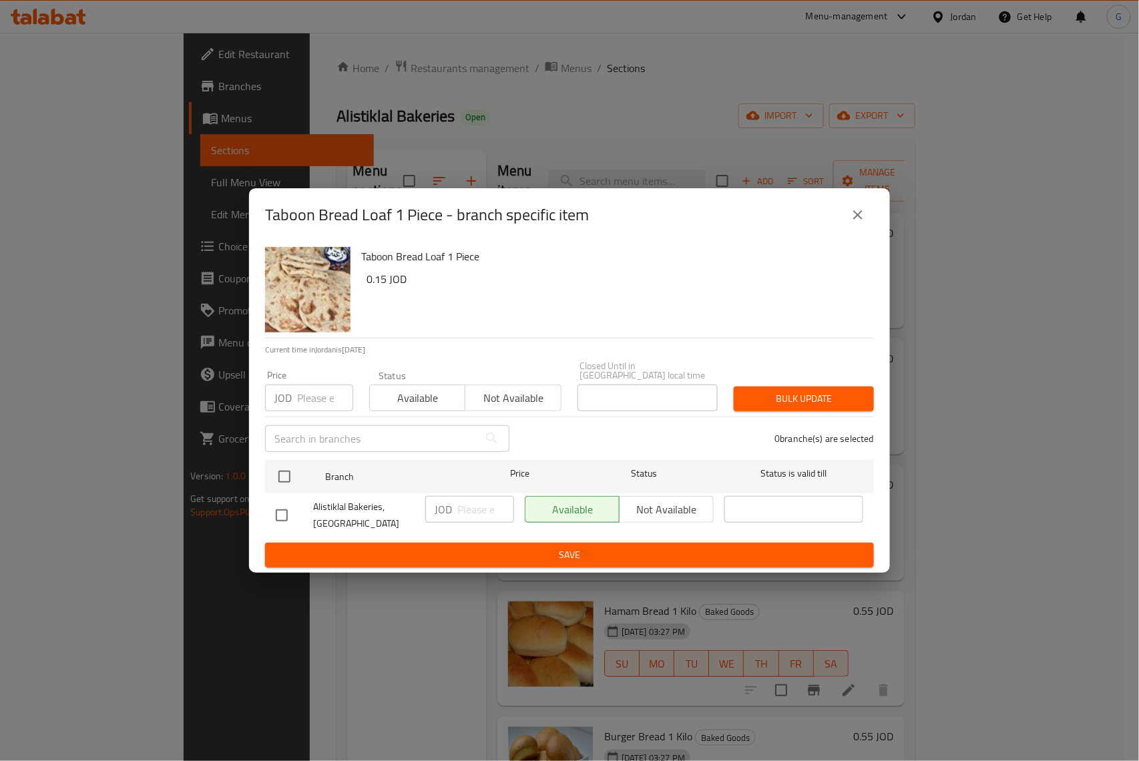
click at [842, 226] on button "close" at bounding box center [858, 215] width 32 height 32
